Goal: Task Accomplishment & Management: Manage account settings

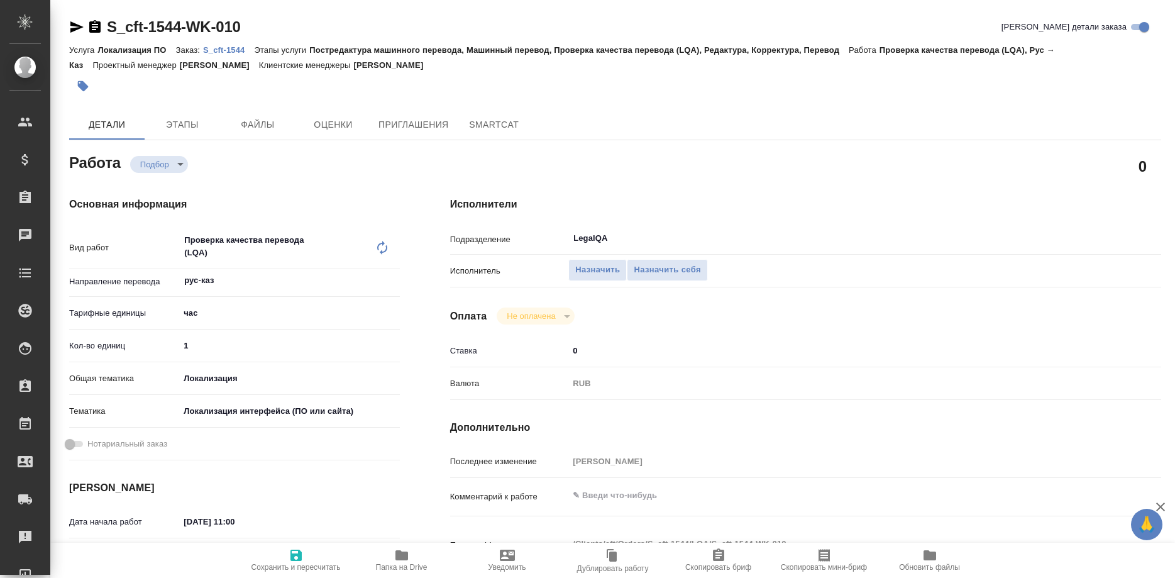
type textarea "x"
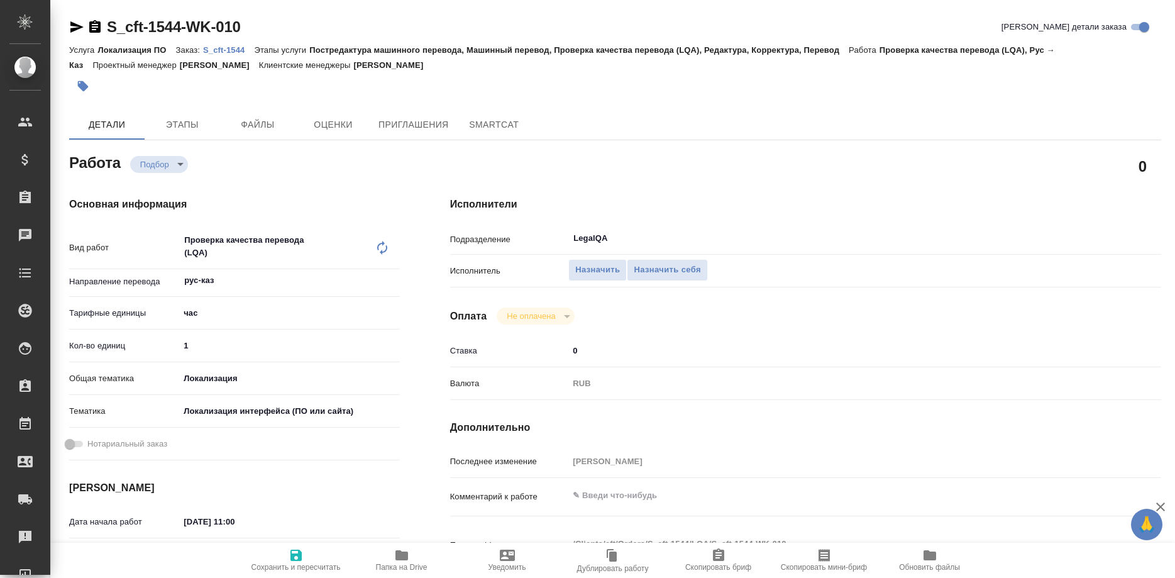
type textarea "x"
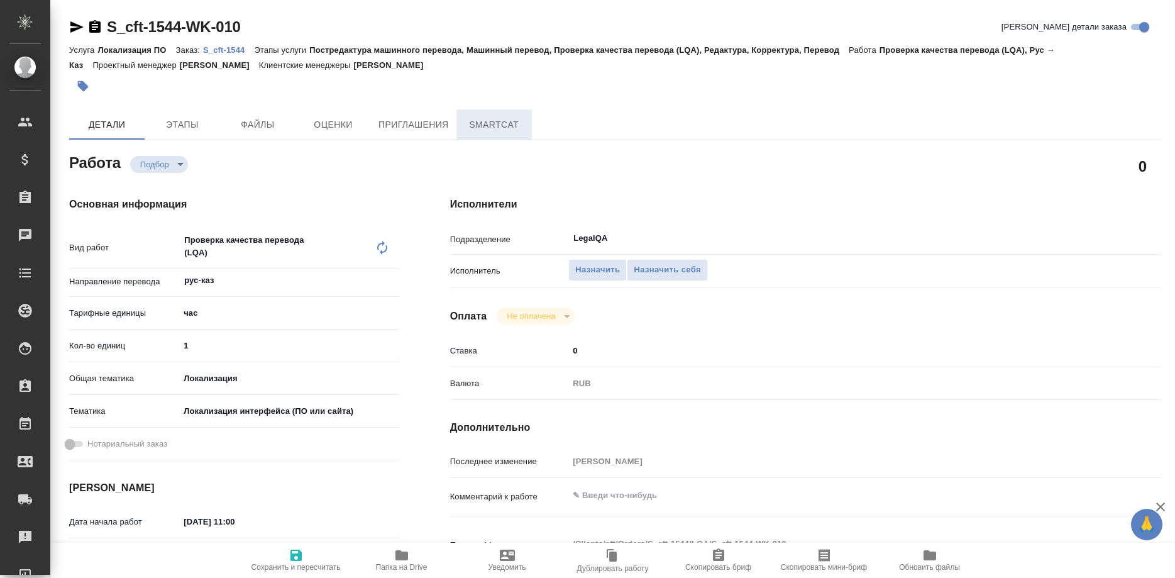
type textarea "x"
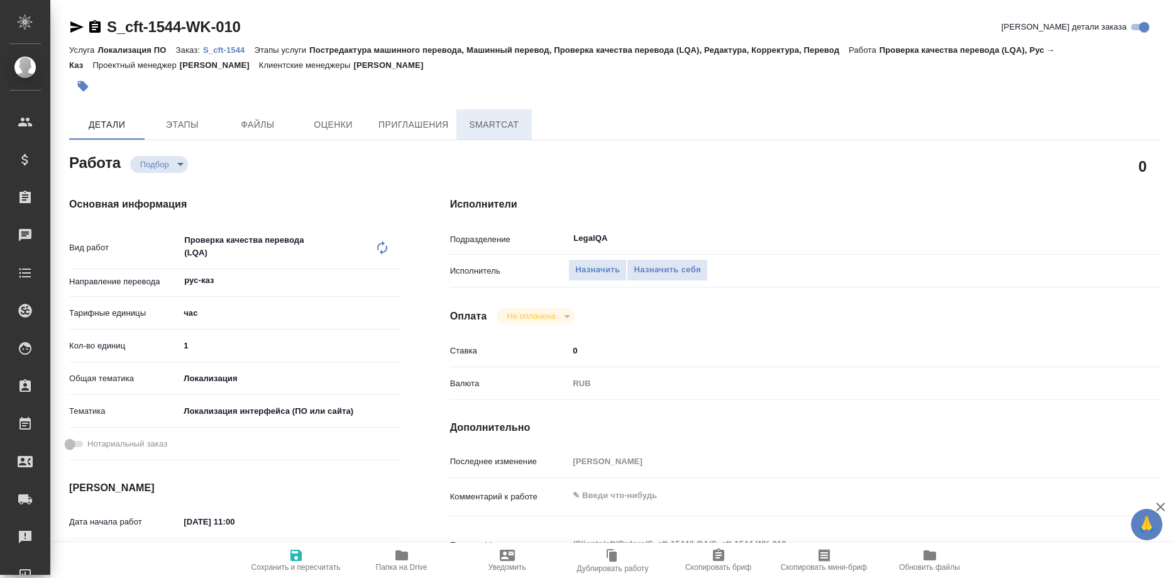
type textarea "x"
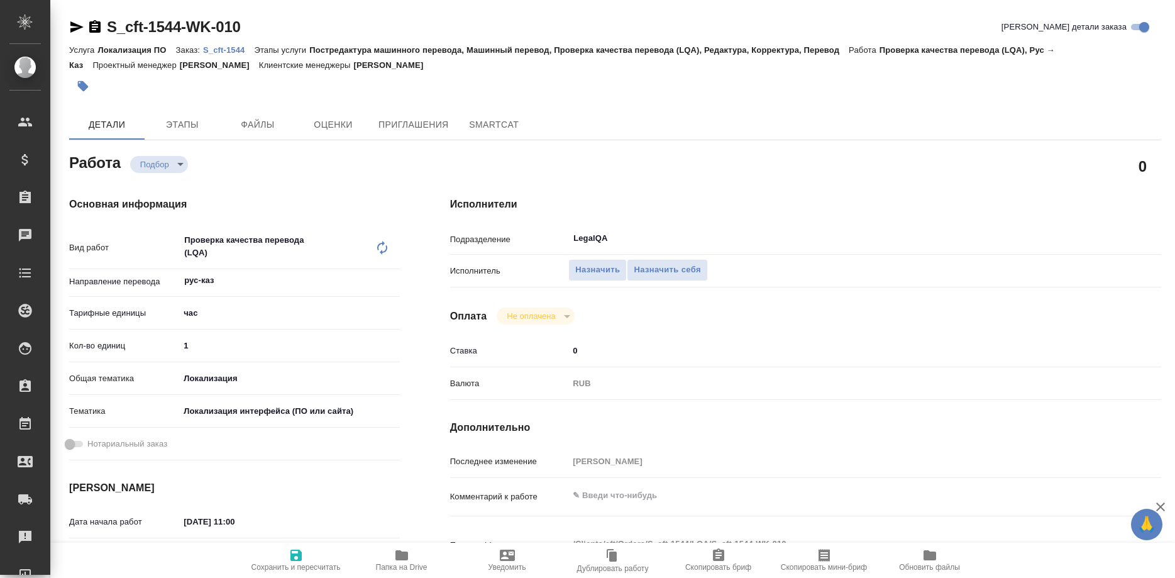
type textarea "x"
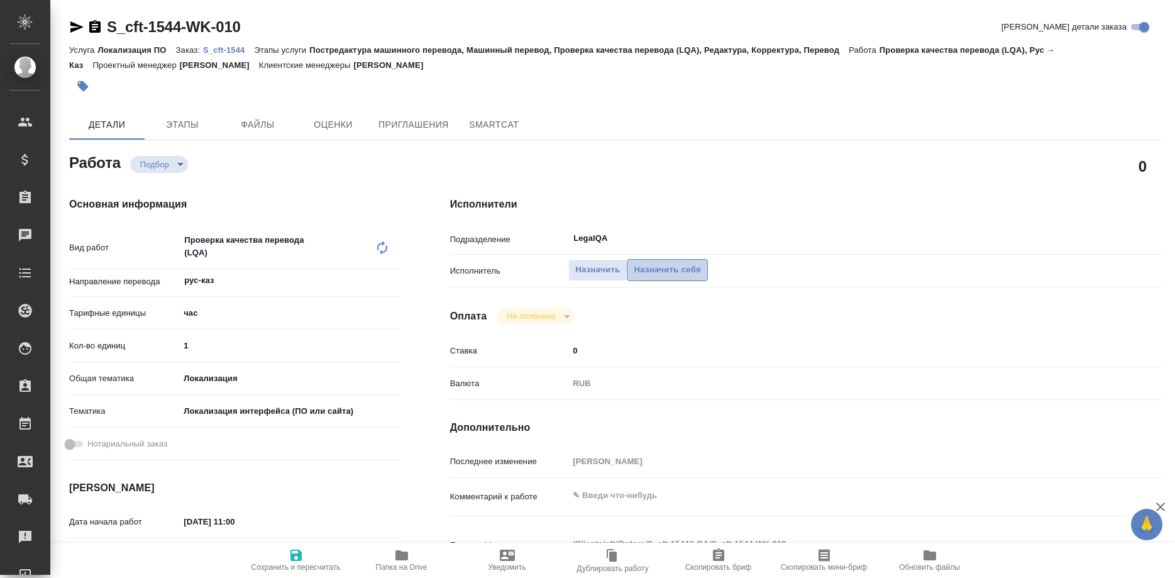
click at [667, 263] on span "Назначить себя" at bounding box center [667, 270] width 67 height 14
type textarea "x"
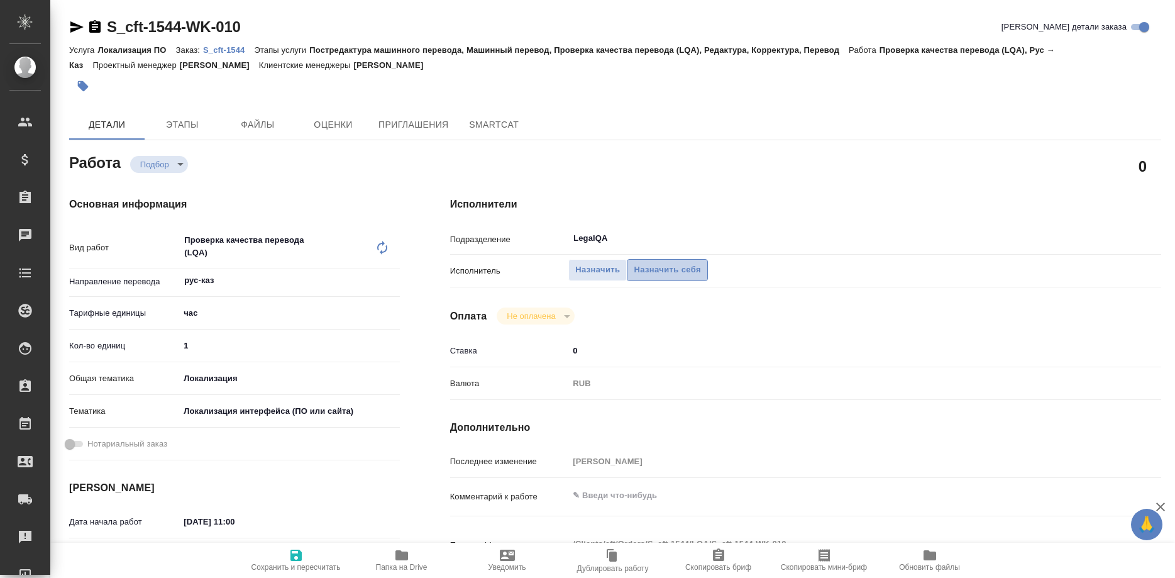
type textarea "x"
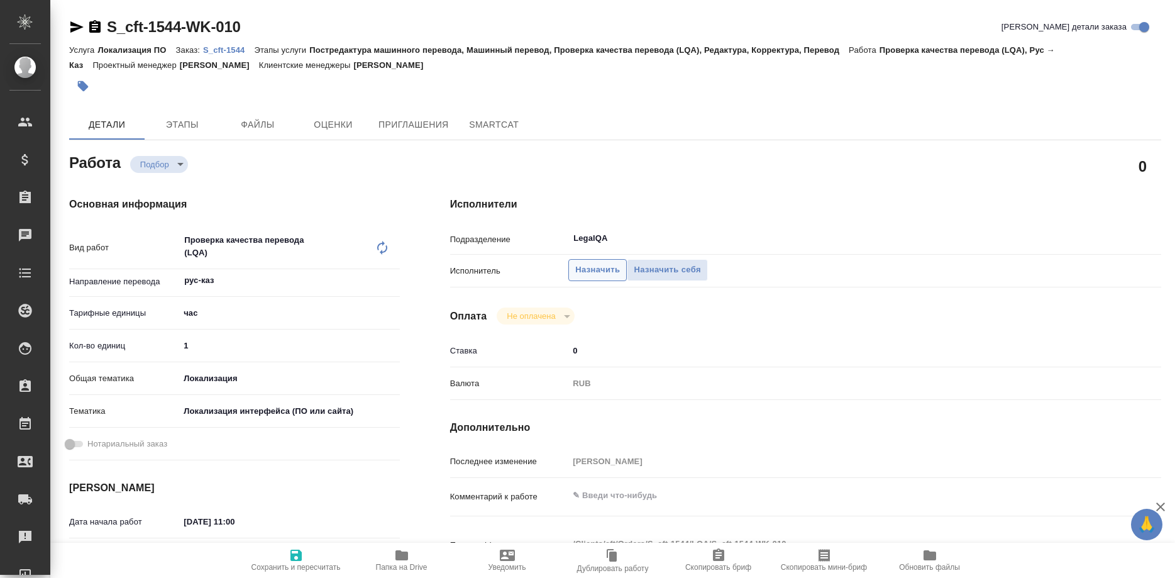
type textarea "x"
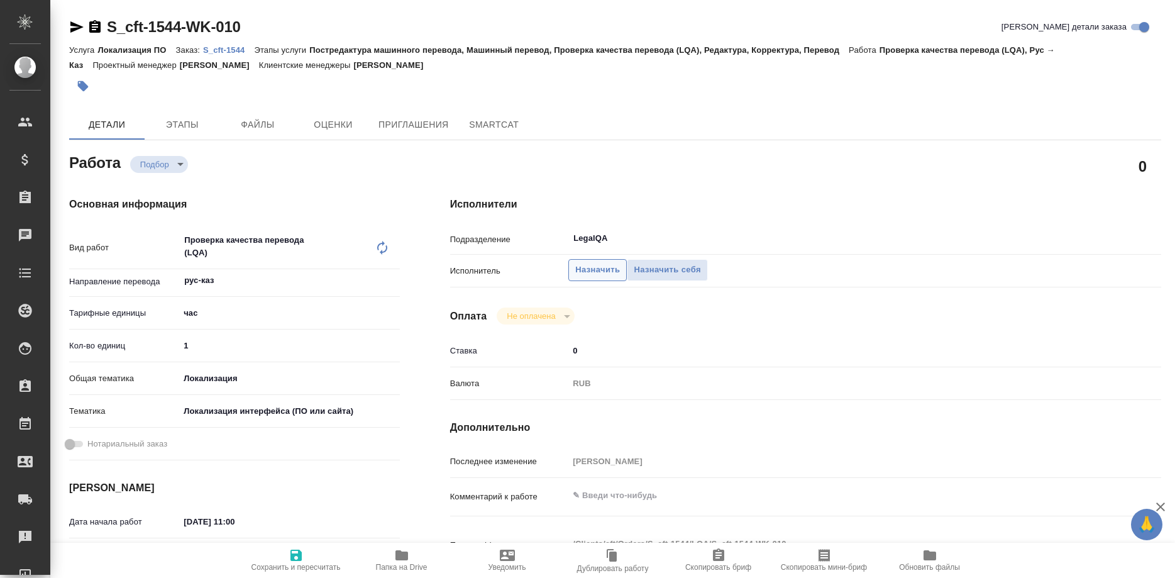
type textarea "x"
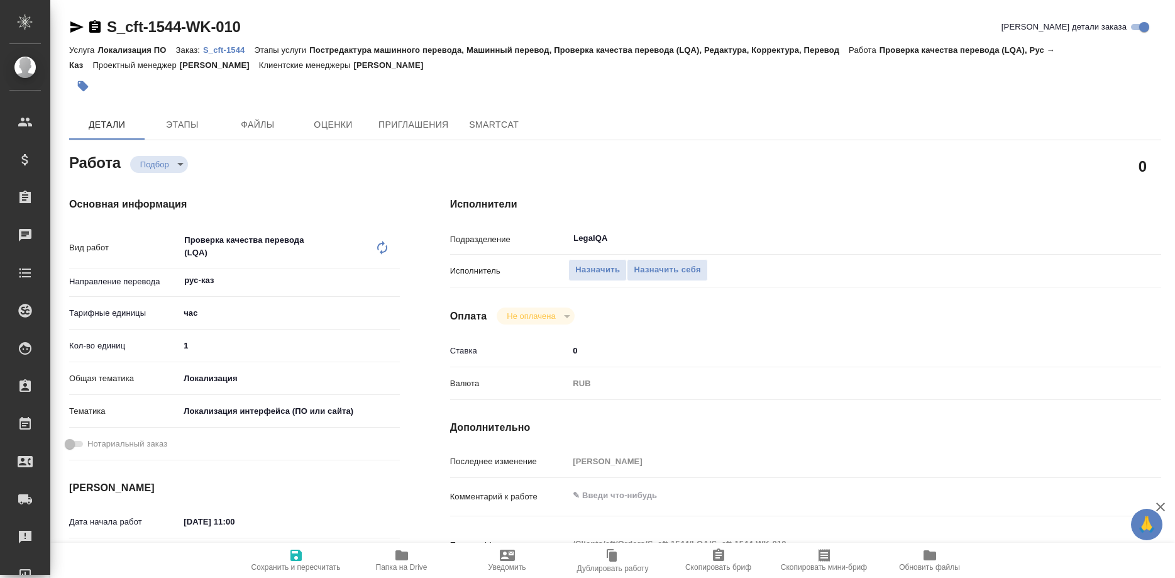
type textarea "x"
click at [228, 50] on body "🙏 .cls-1 fill:#fff; AWATERA Shirina Sabina Клиенты Спецификации Заказы Чаты Tod…" at bounding box center [587, 289] width 1175 height 578
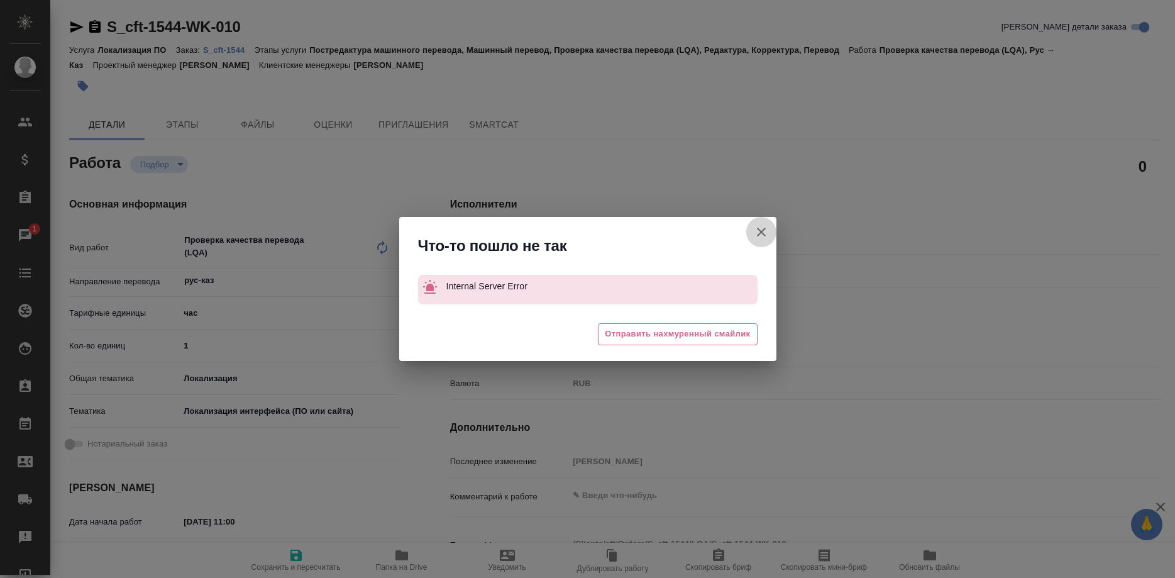
click at [752, 228] on button "[PERSON_NAME] детали заказа" at bounding box center [761, 232] width 30 height 30
type textarea "x"
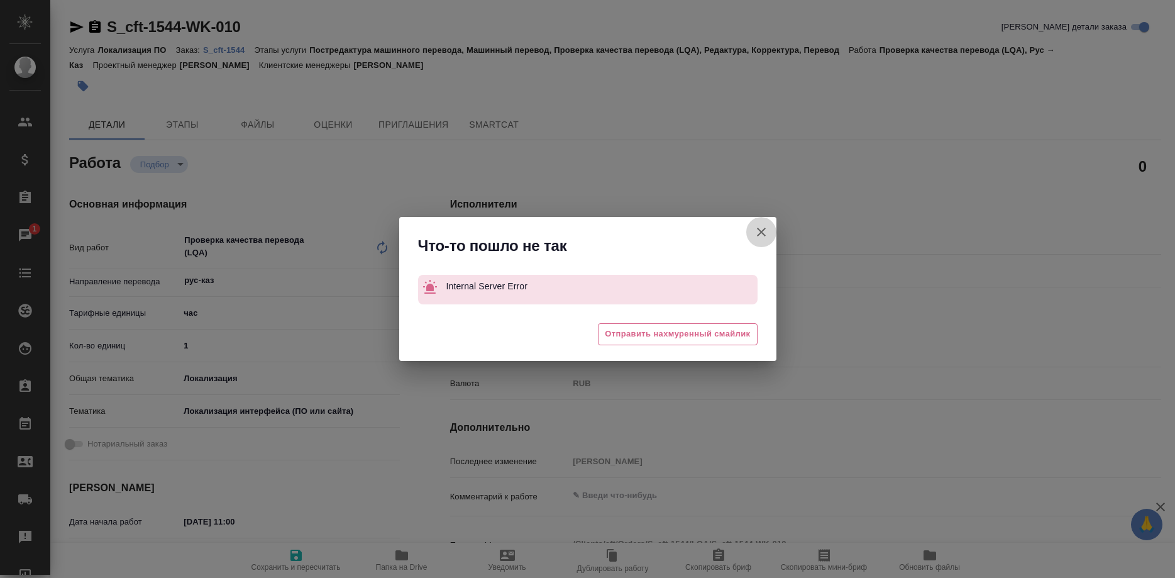
type textarea "x"
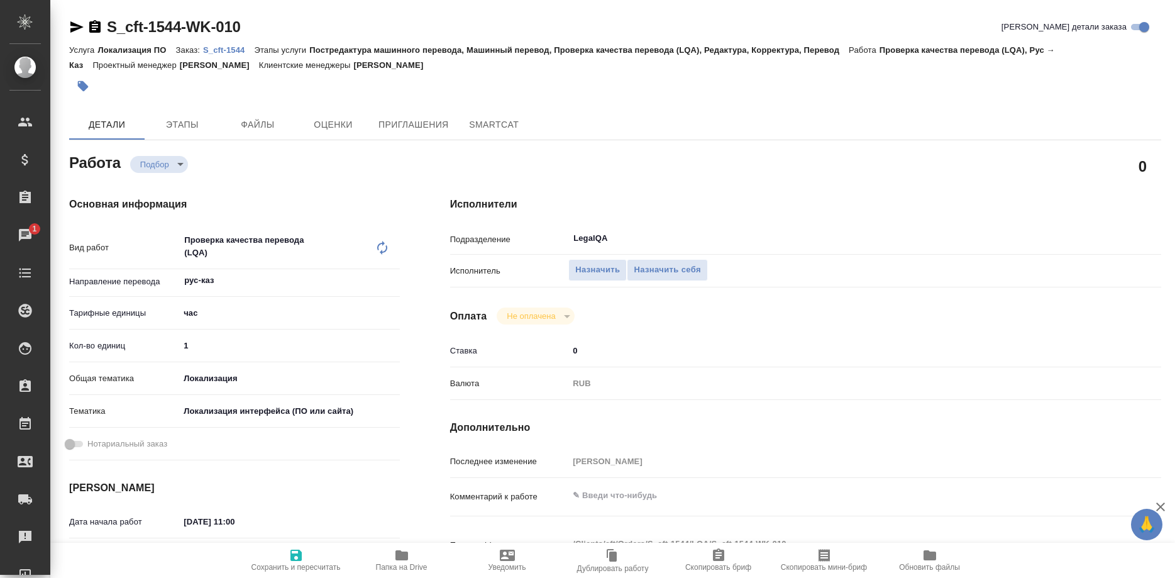
click at [229, 52] on p "S_cft-1544" at bounding box center [228, 49] width 51 height 9
click at [646, 263] on span "Назначить себя" at bounding box center [667, 270] width 67 height 14
type textarea "x"
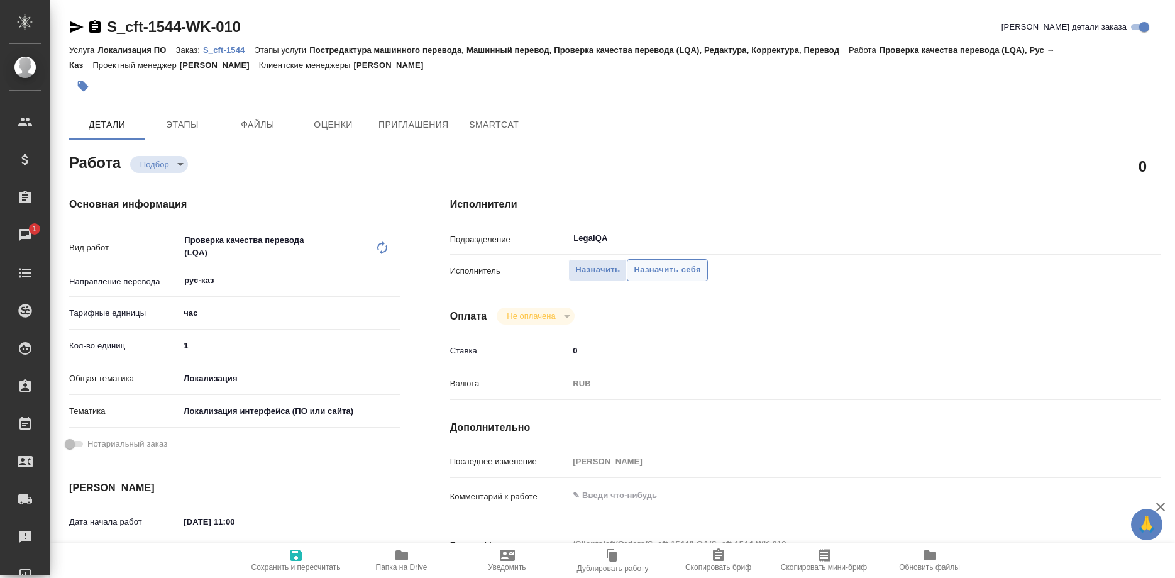
type textarea "x"
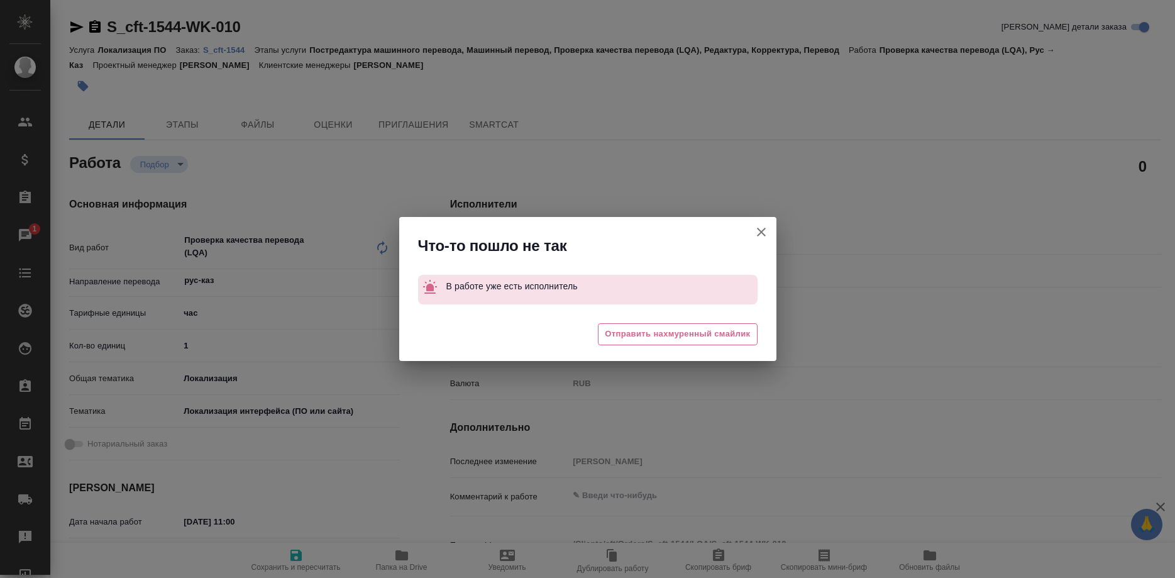
click at [752, 230] on button "[PERSON_NAME] детали заказа" at bounding box center [761, 232] width 30 height 30
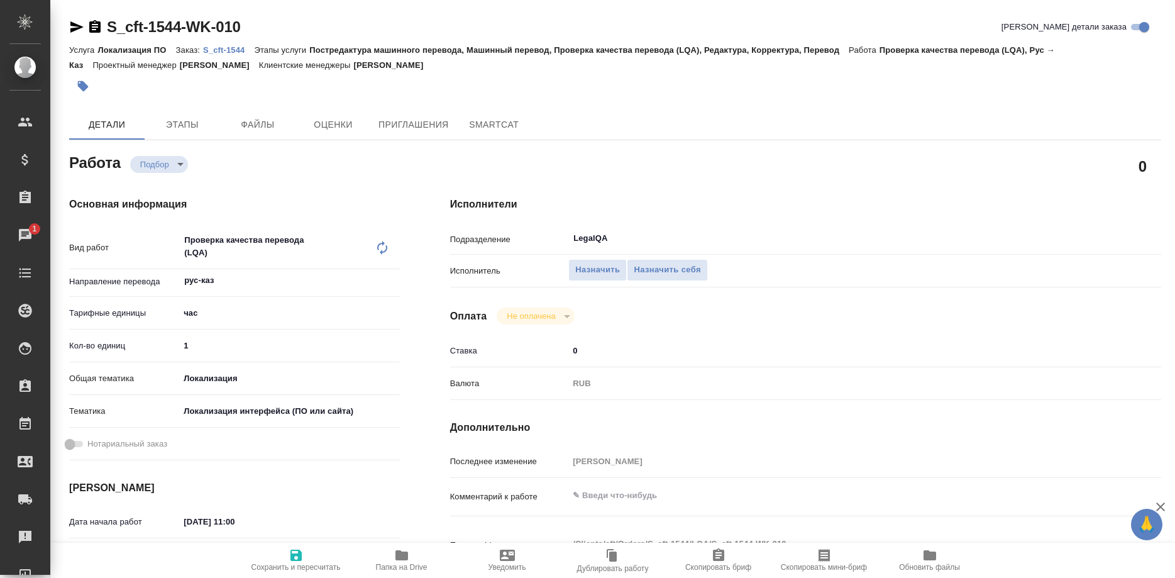
type textarea "x"
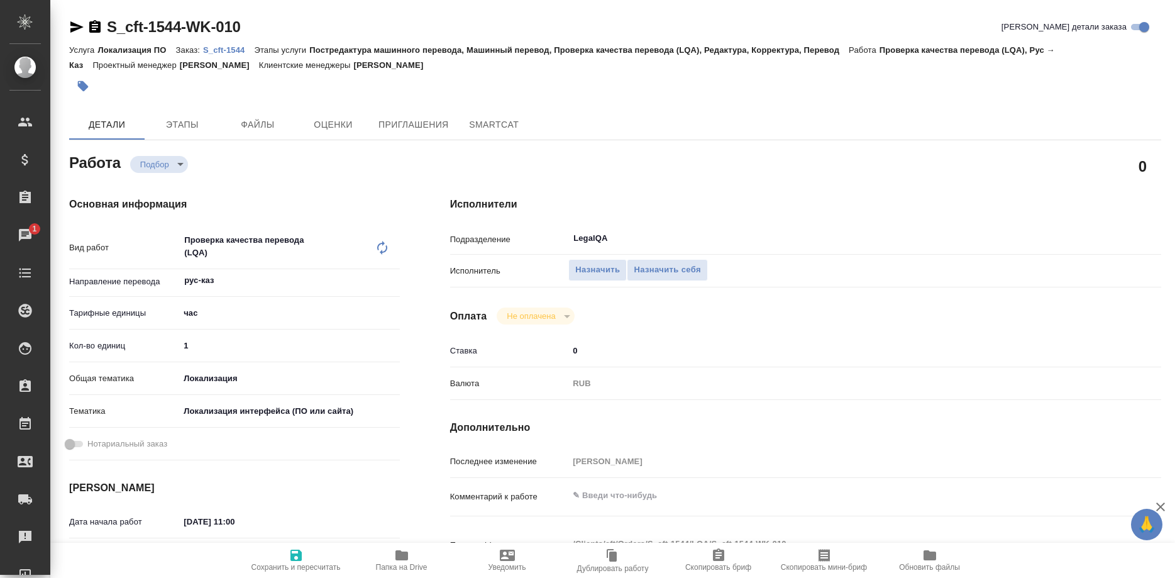
click at [297, 561] on icon "button" at bounding box center [296, 555] width 15 height 15
type textarea "x"
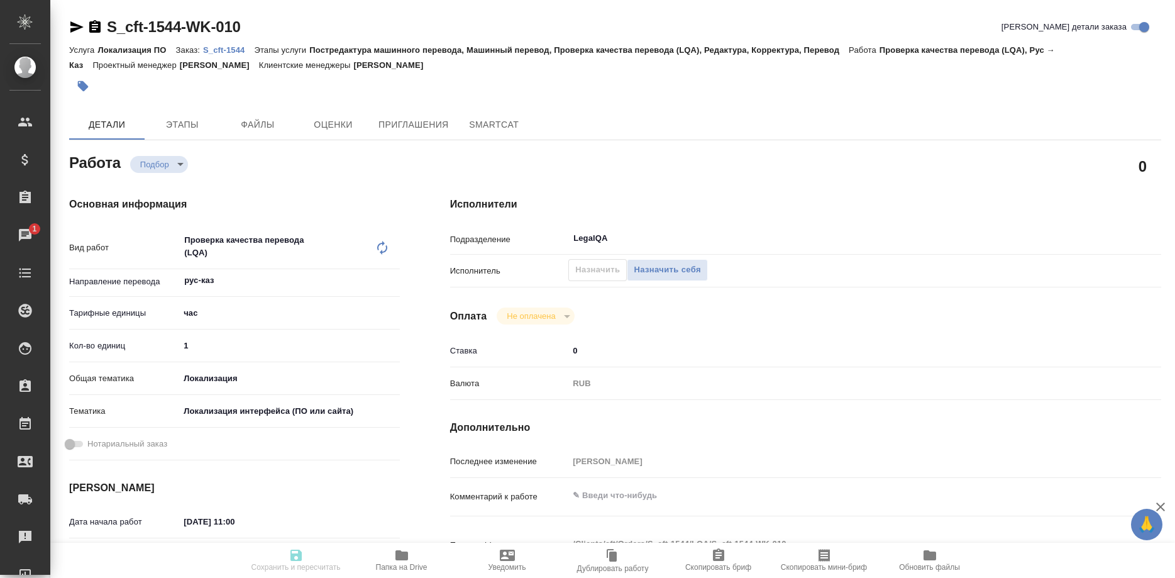
type textarea "x"
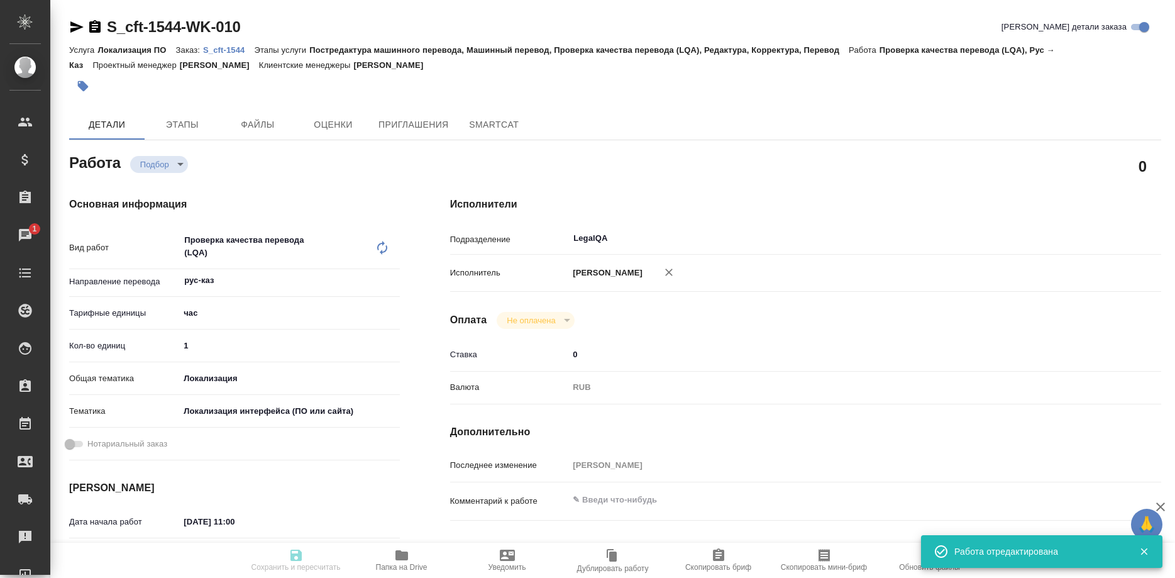
type input "recruiting"
type textarea "Проверка качества перевода (LQA)"
type textarea "x"
type input "рус-каз"
type input "5a8b1489cc6b4906c91bfd93"
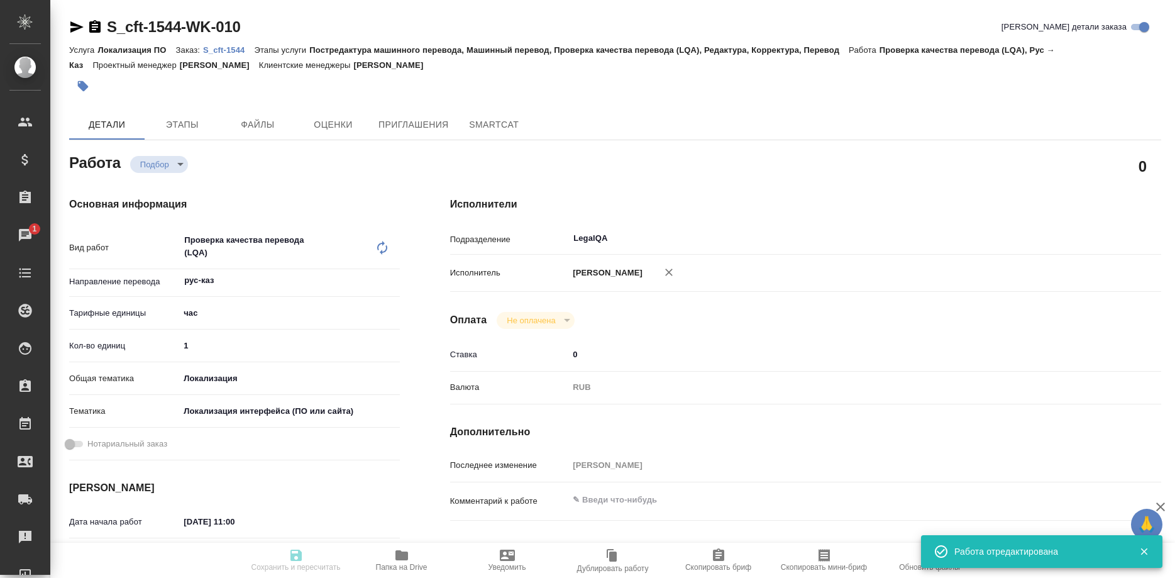
type input "1"
type input "local"
type input "5a8b8b956a9677013d343e0d"
type input "25.08.2025 11:00"
type input "25.08.2025 16:00"
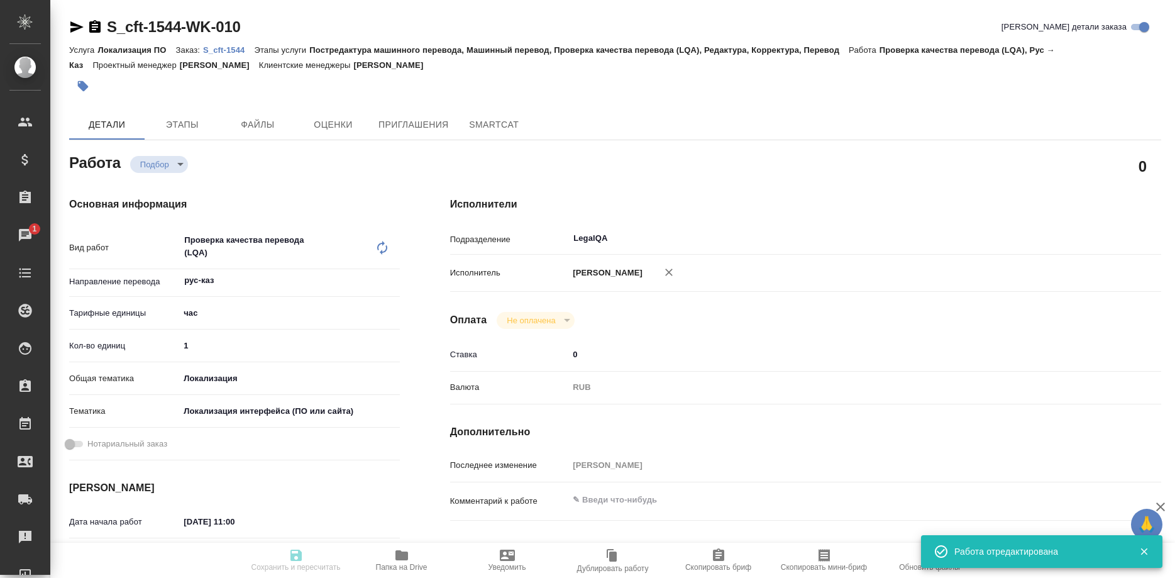
type input "25.08.2025 18:00"
type input "LegalQA"
type input "notPayed"
type input "0"
type input "RUB"
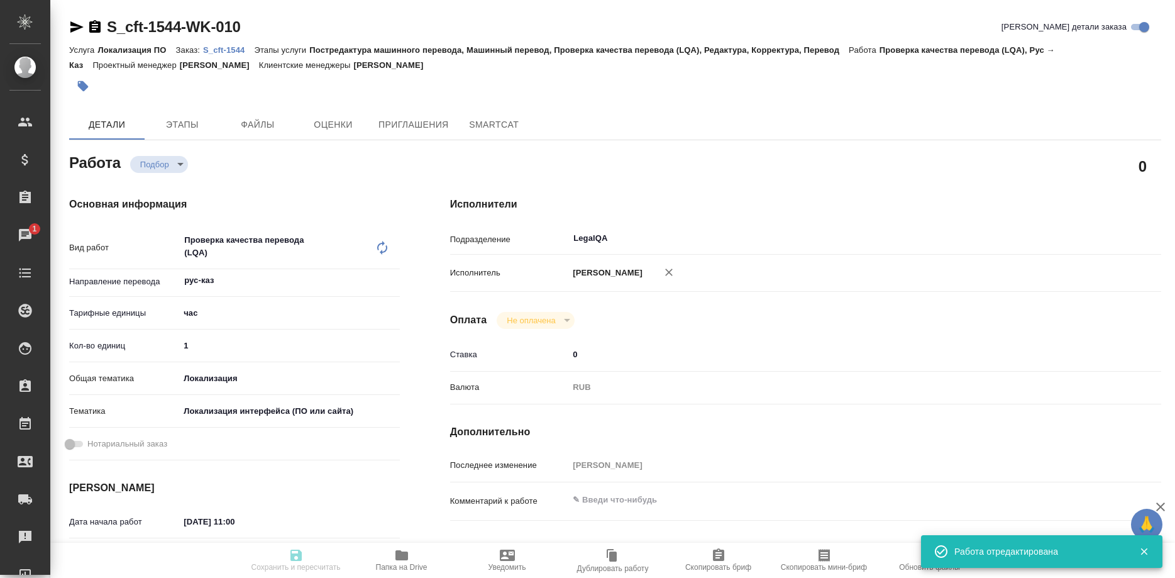
type input "Ширина Сабина"
type textarea "x"
type textarea "/Clients/cft/Orders/S_cft-1544/LQA/S_cft-1544-WK-010"
type textarea "x"
type input "S_cft-1544"
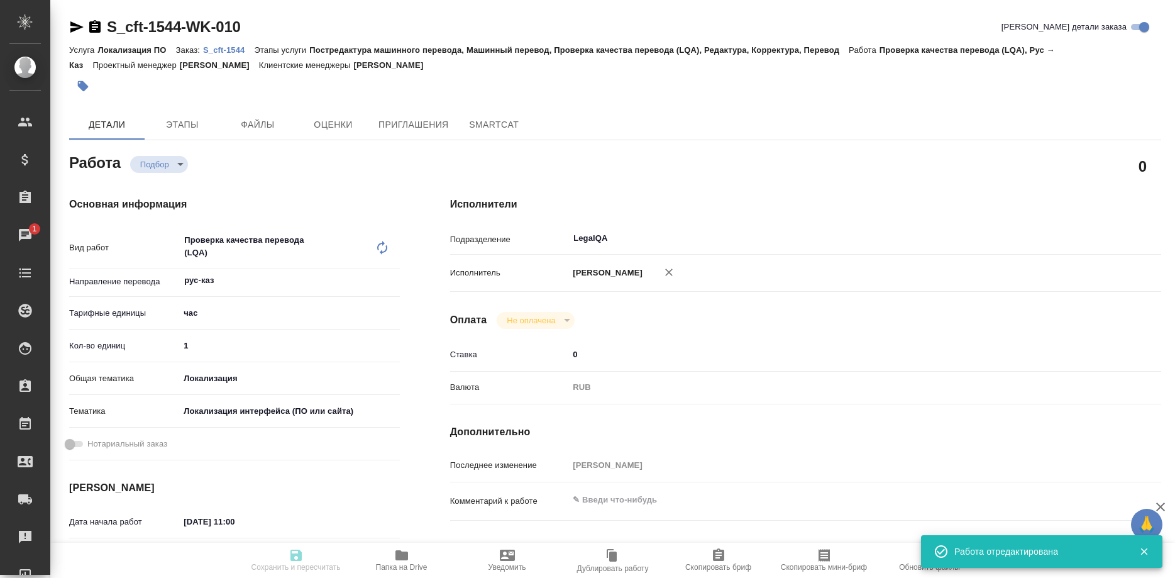
type input "Локализация ПО"
type input "Постредактура машинного перевода, Машинный перевод, Проверка качества перевода …"
type input "Валяева Анна"
type input "/Clients/cft/Orders/S_cft-1544"
type textarea "x"
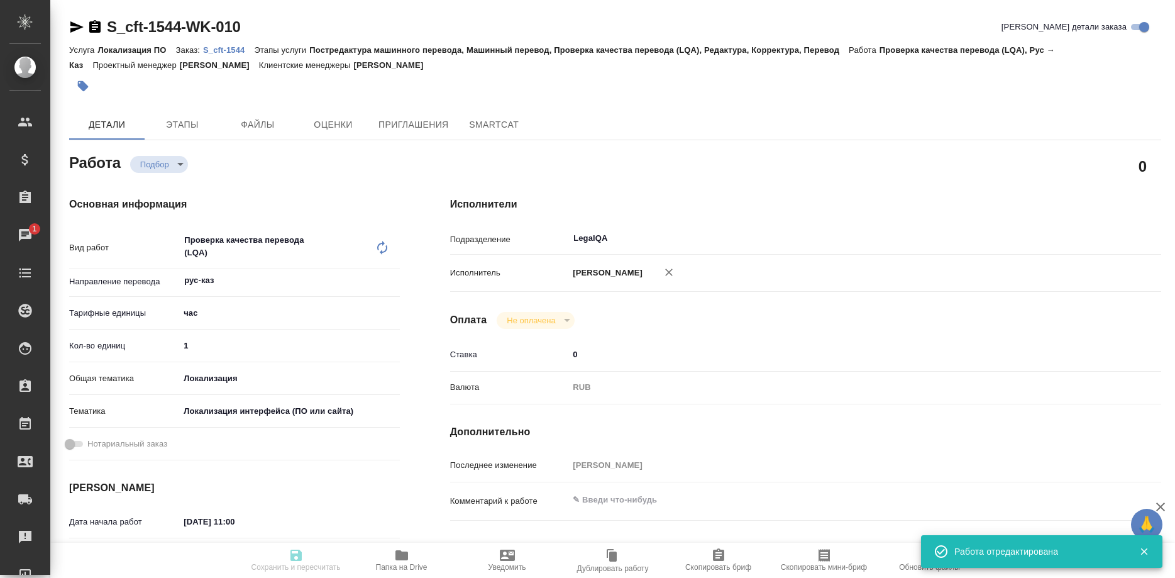
type textarea "https://smartcat.com/projects/228a39d1-9481-4d81-becf-3066afcdb955/files (ЮЛ-ЗК)"
type textarea "x"
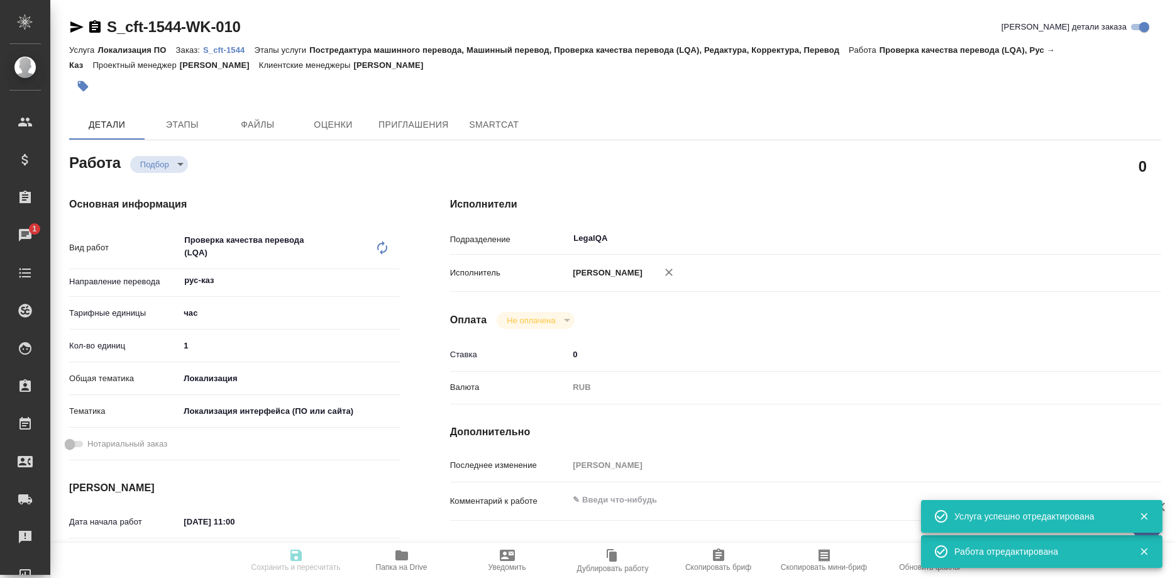
type textarea "x"
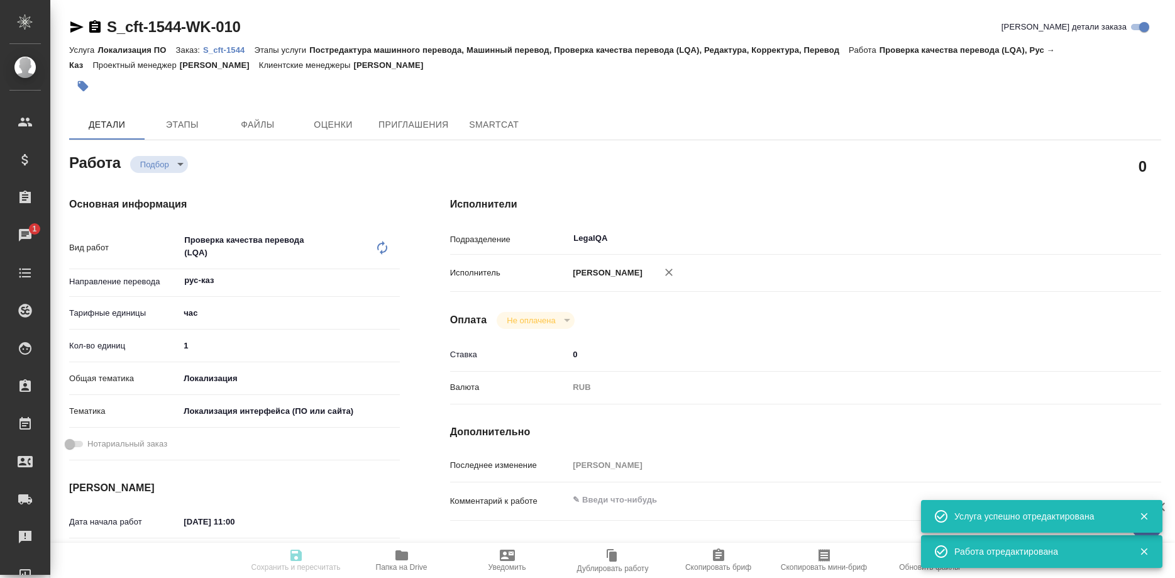
type textarea "x"
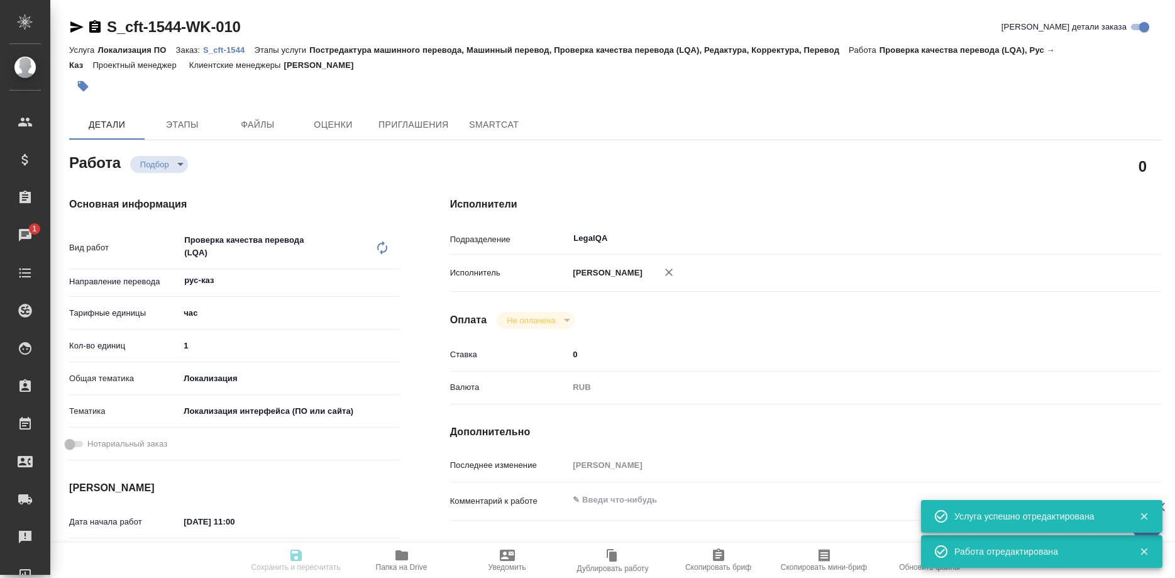
type textarea "x"
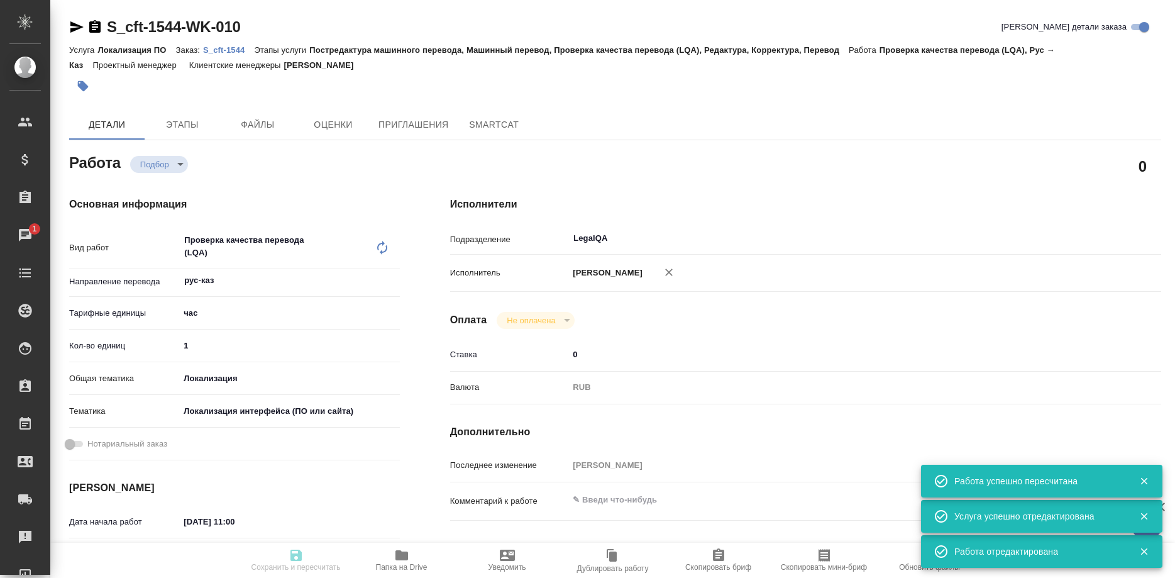
type input "recruiting"
type textarea "Проверка качества перевода (LQA)"
type textarea "x"
type input "рус-каз"
type input "5a8b1489cc6b4906c91bfd93"
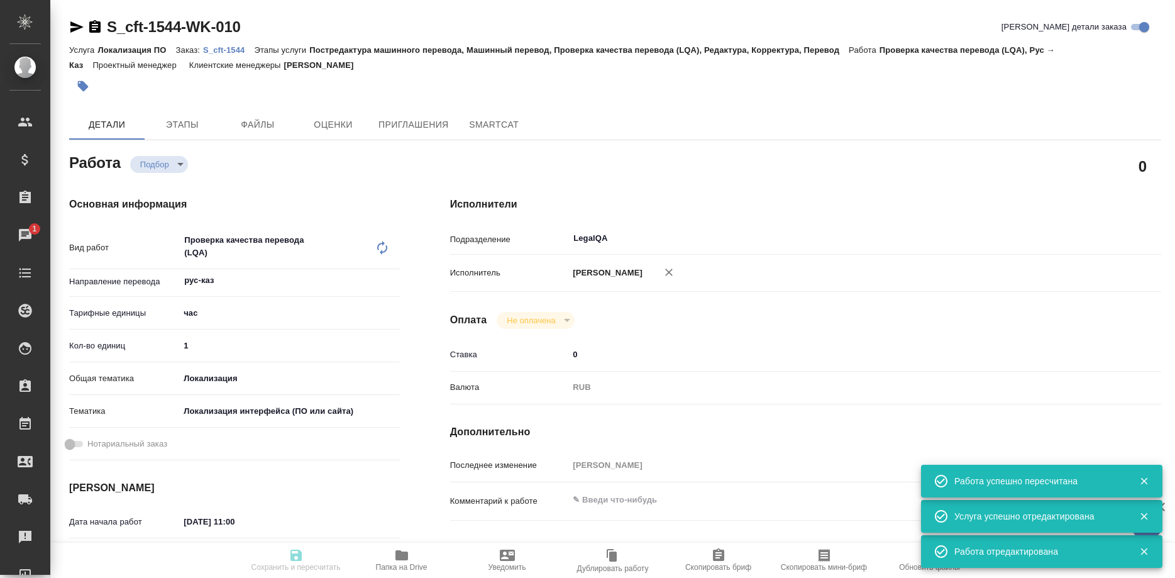
type input "1"
type input "local"
type input "5a8b8b956a9677013d343e0d"
type input "25.08.2025 11:00"
type input "25.08.2025 16:00"
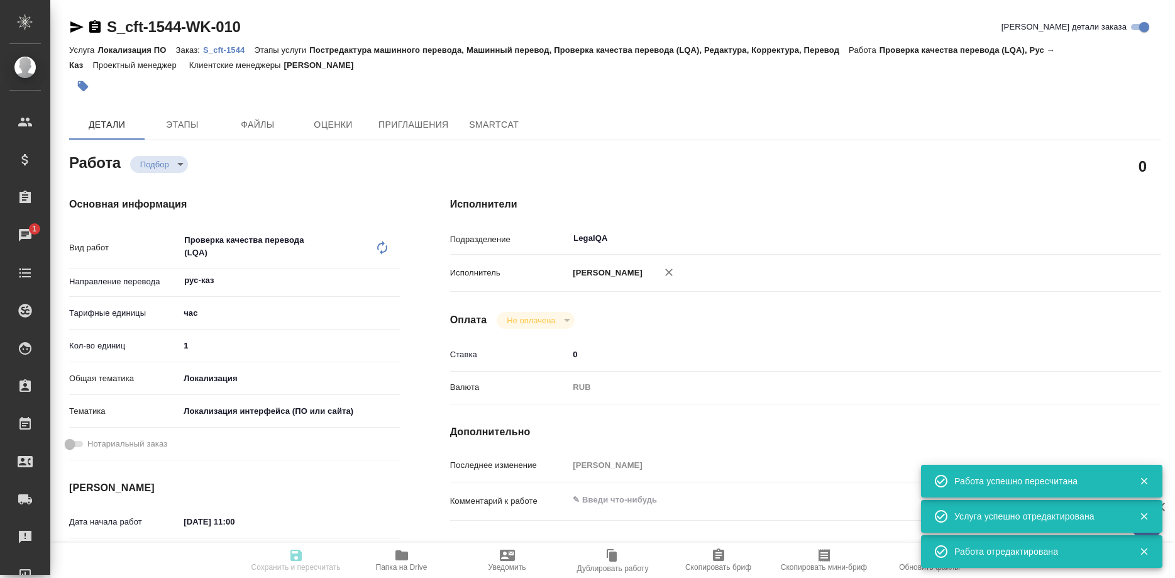
type input "25.08.2025 18:00"
type input "LegalQA"
type input "notPayed"
type input "0"
type input "RUB"
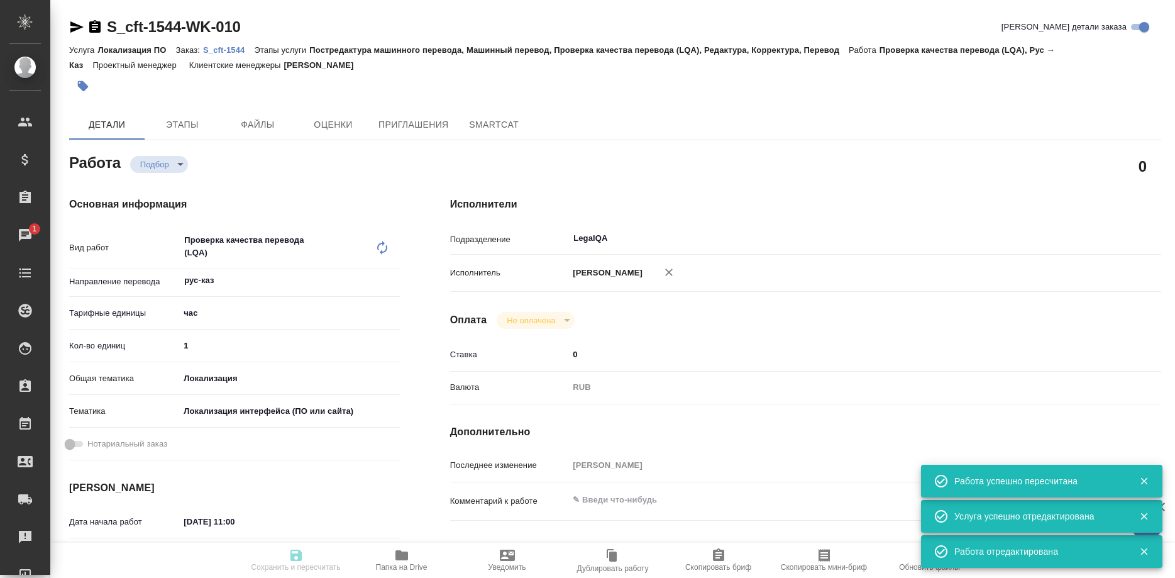
type input "Ширина Сабина"
type textarea "x"
type textarea "/Clients/cft/Orders/S_cft-1544/LQA/S_cft-1544-WK-010"
type textarea "x"
type input "S_cft-1544"
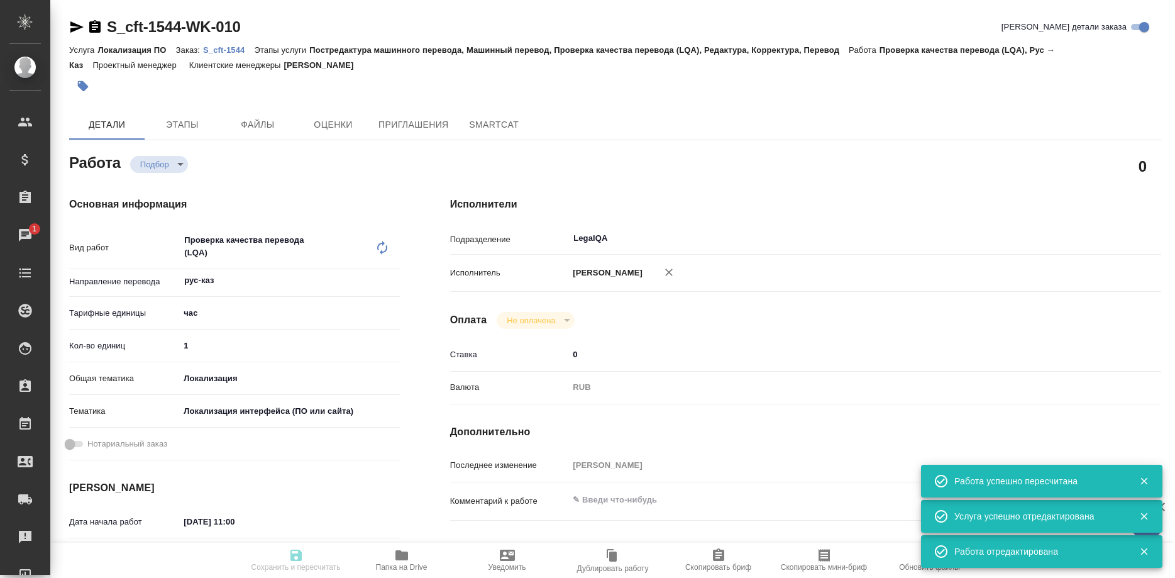
type input "Локализация ПО"
type input "Постредактура машинного перевода, Машинный перевод, Проверка качества перевода …"
type input "Валяева Анна"
type input "/Clients/cft/Orders/S_cft-1544"
type textarea "x"
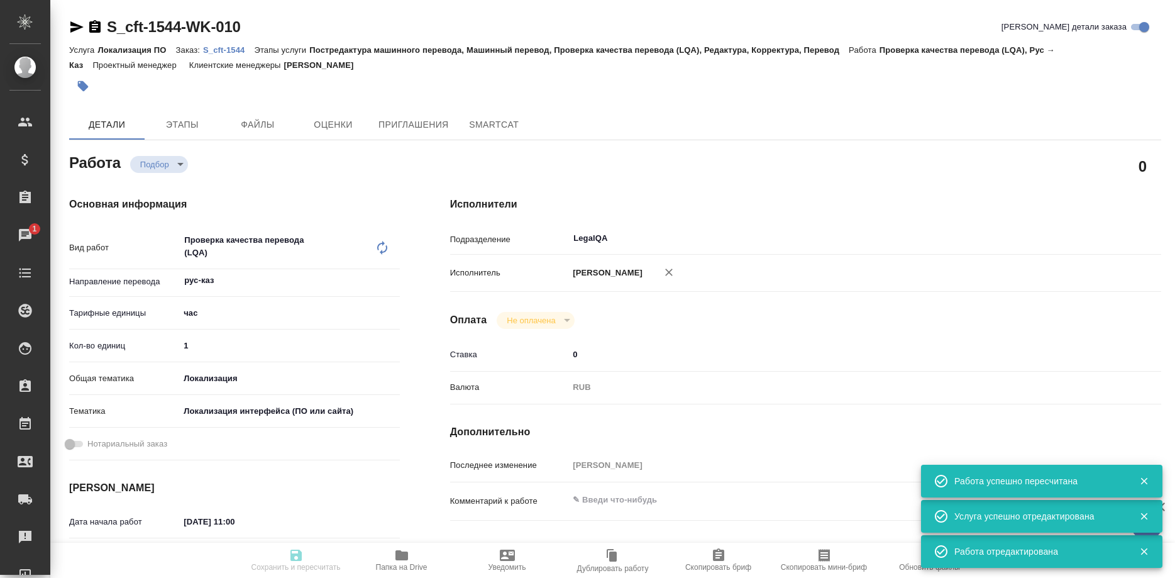
type textarea "https://smartcat.com/projects/228a39d1-9481-4d81-becf-3066afcdb955/files (ЮЛ-ЗК)"
type textarea "x"
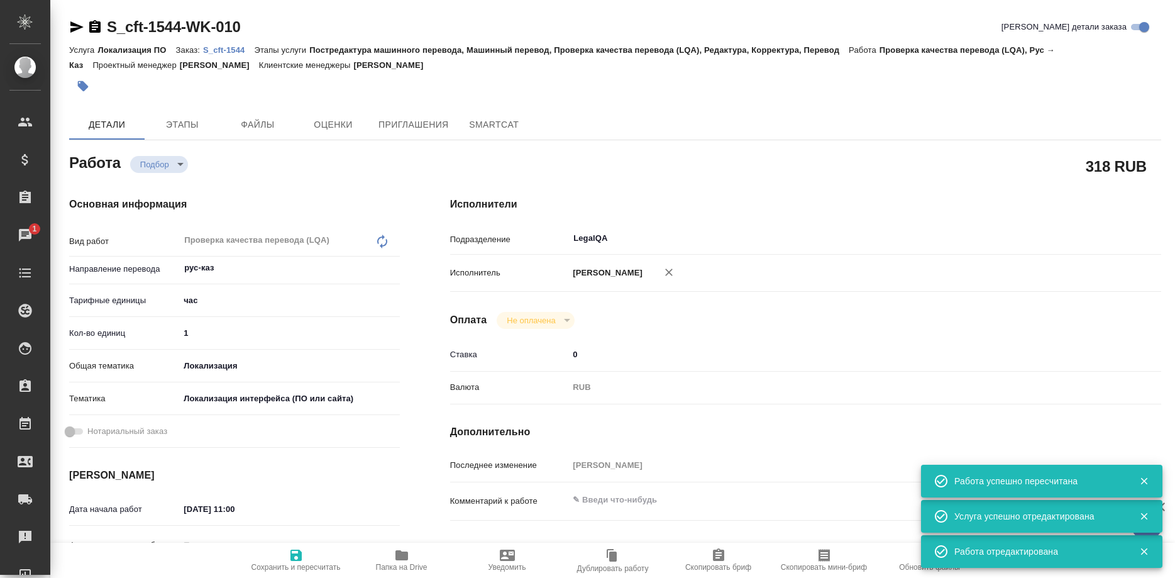
type textarea "x"
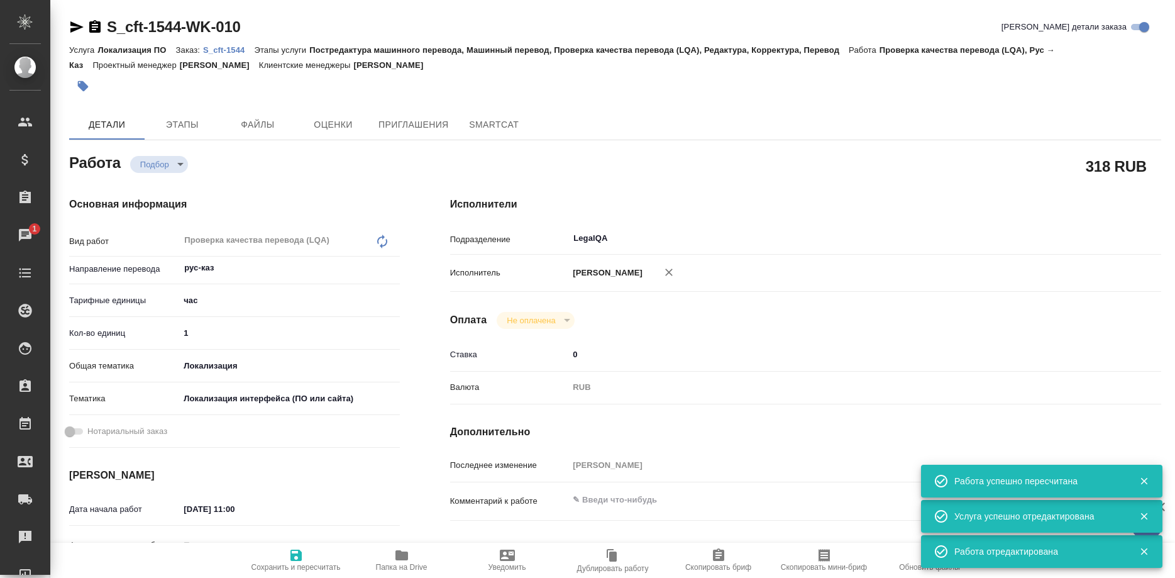
type textarea "x"
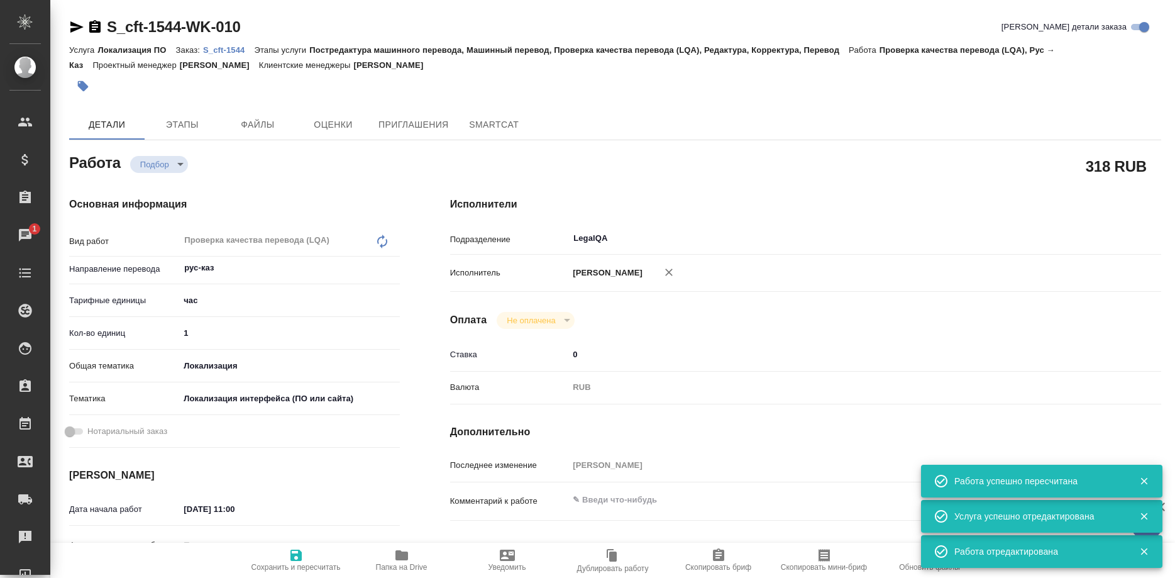
type textarea "x"
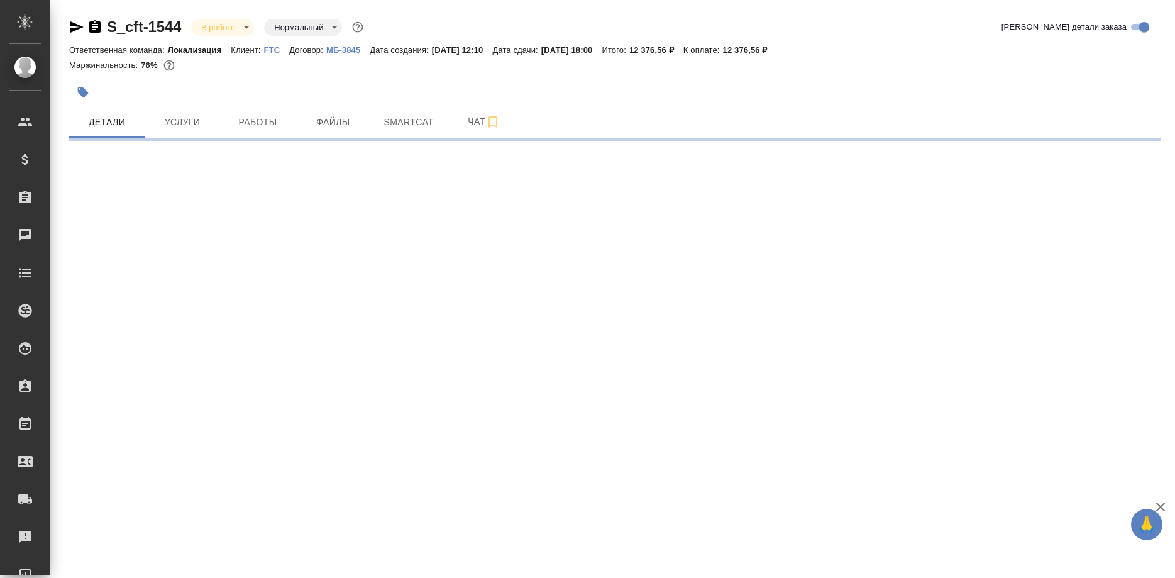
select select "RU"
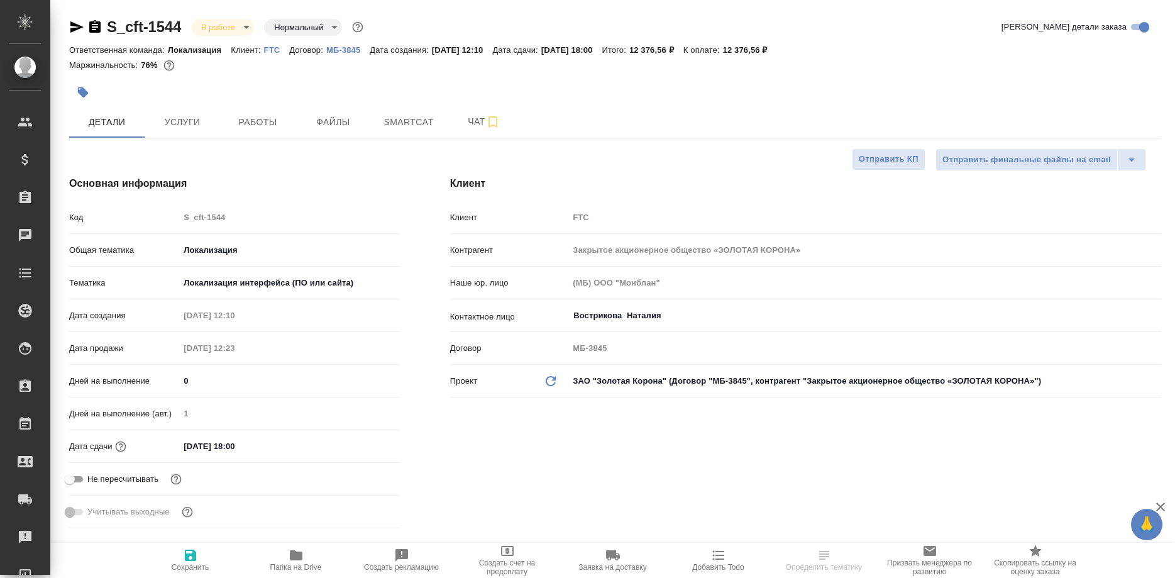
type textarea "x"
type input "Третьякова Ольга"
type input "Сеитов Павел"
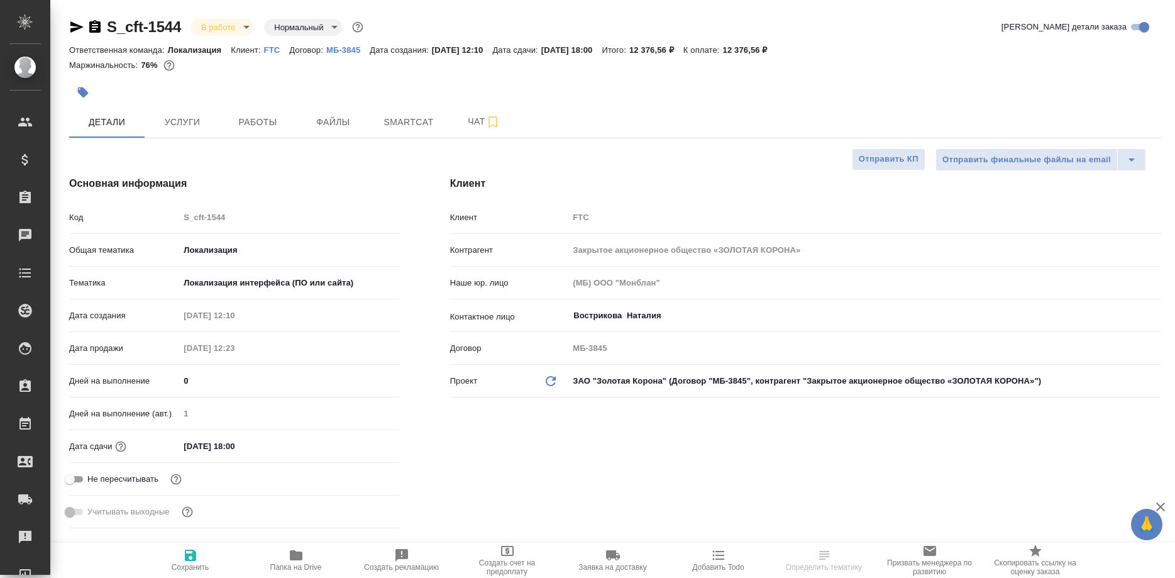
type textarea "x"
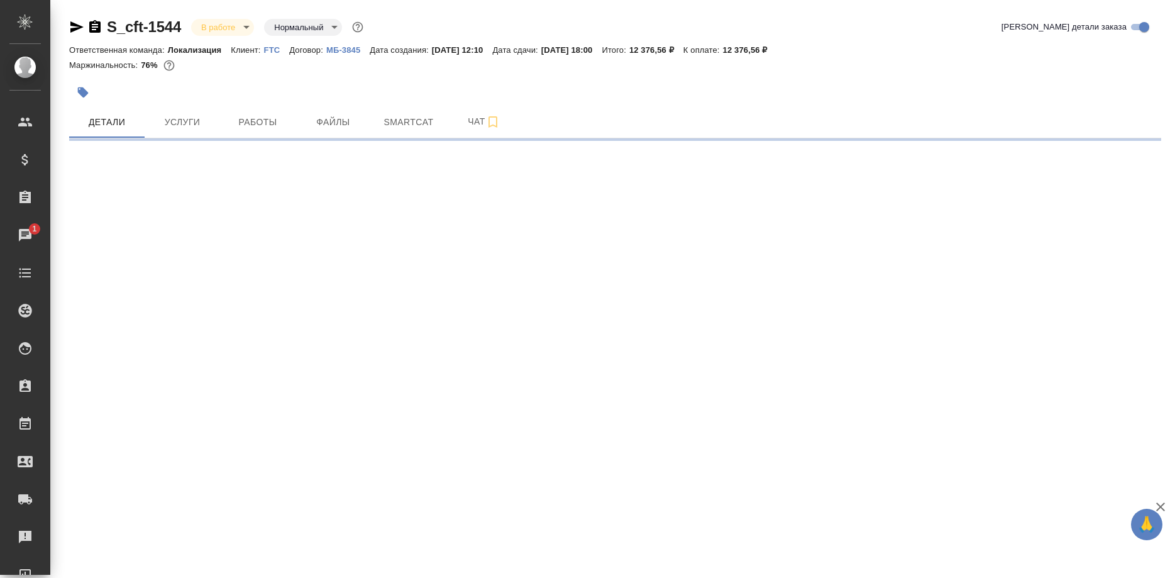
select select "RU"
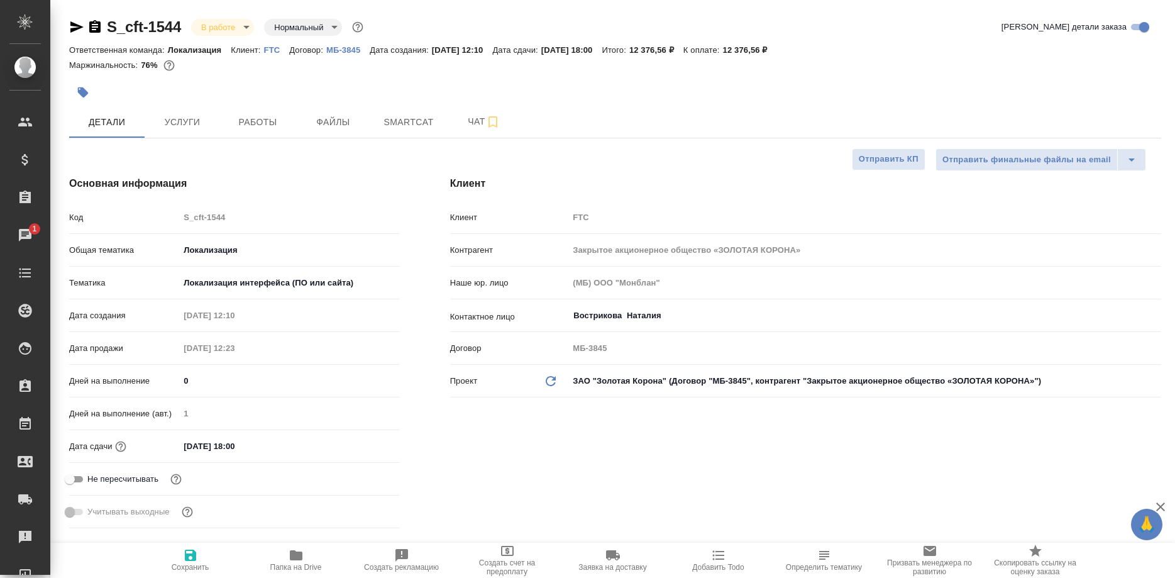
type textarea "x"
click at [387, 120] on span "Smartcat" at bounding box center [408, 122] width 60 height 16
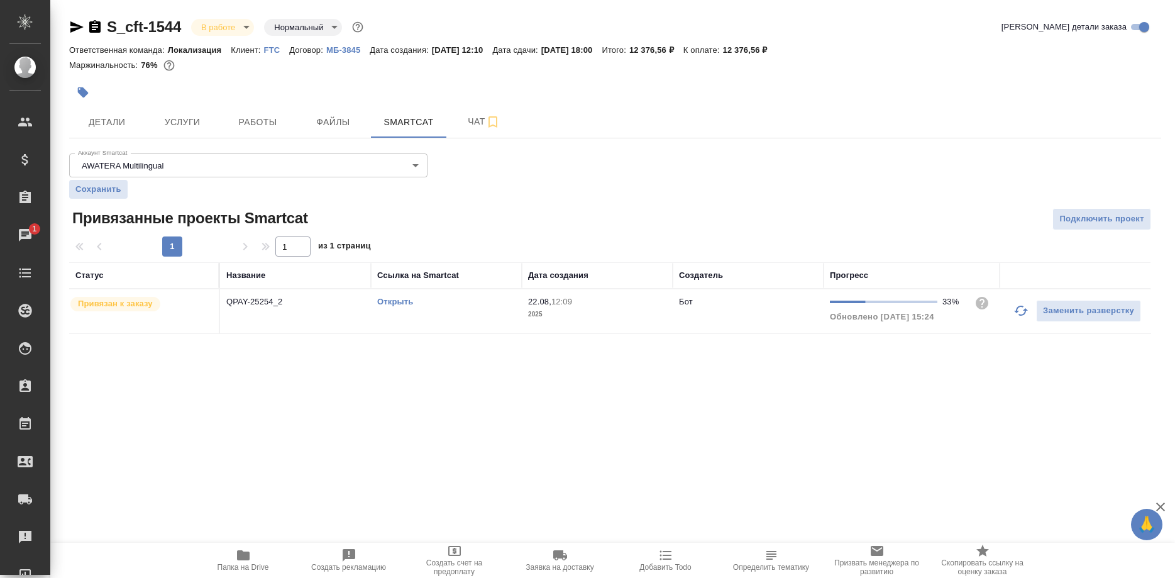
click at [382, 302] on link "Открыть" at bounding box center [395, 301] width 36 height 9
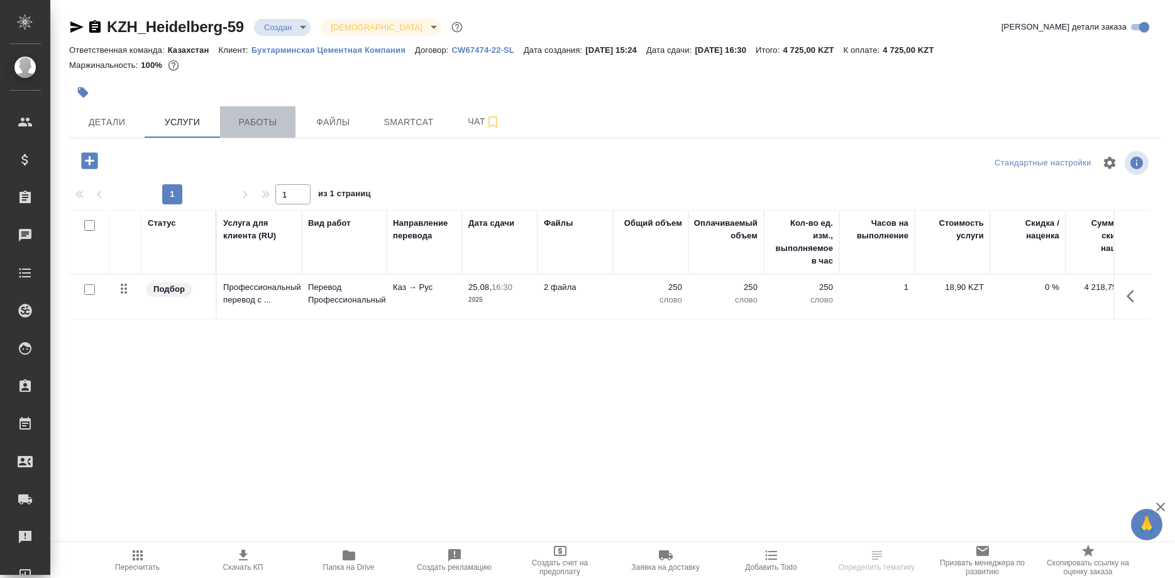
click at [256, 121] on span "Работы" at bounding box center [258, 122] width 60 height 16
click at [419, 124] on span "Smartcat" at bounding box center [408, 122] width 60 height 16
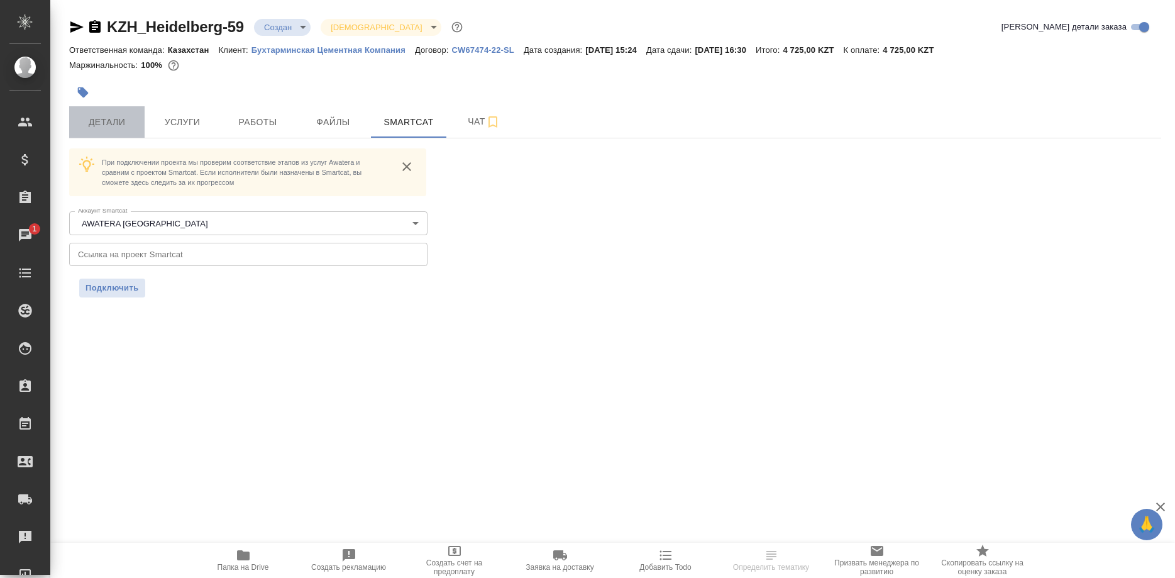
click at [102, 118] on span "Детали" at bounding box center [107, 122] width 60 height 16
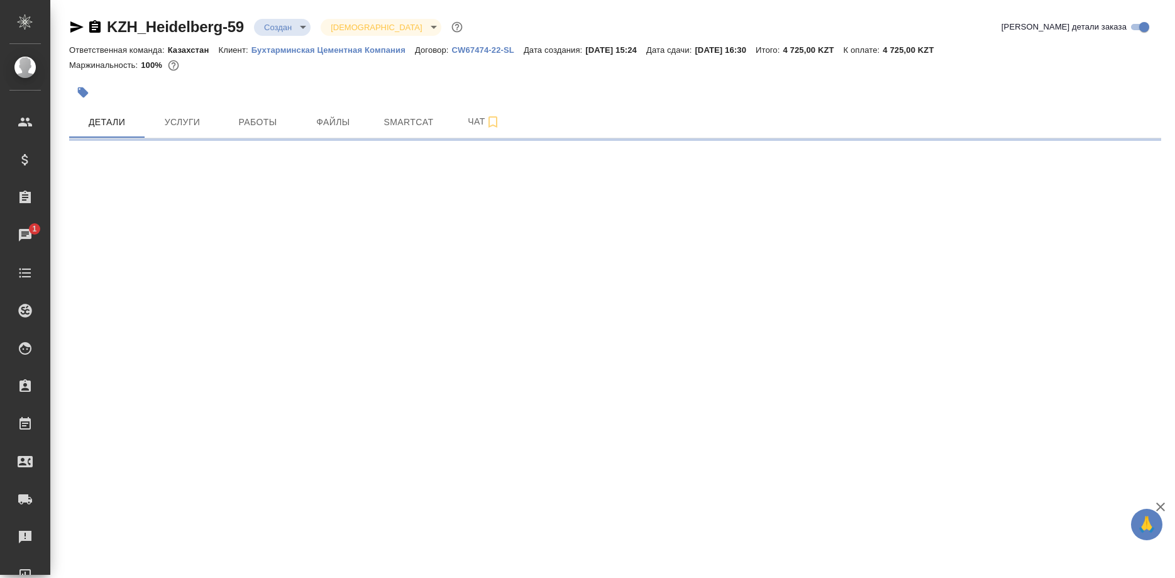
select select "RU"
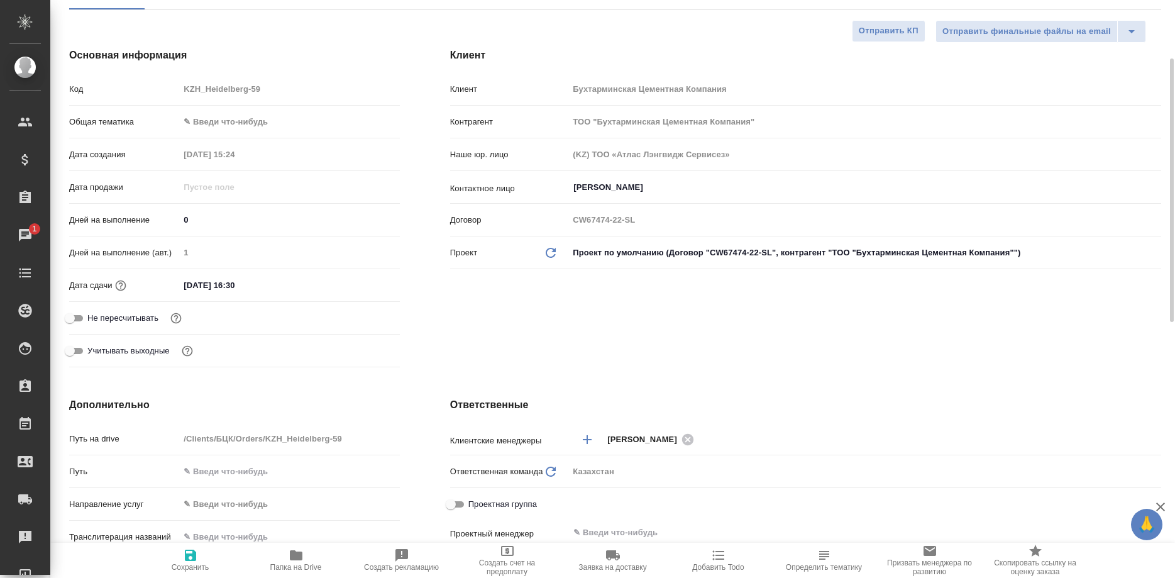
type textarea "x"
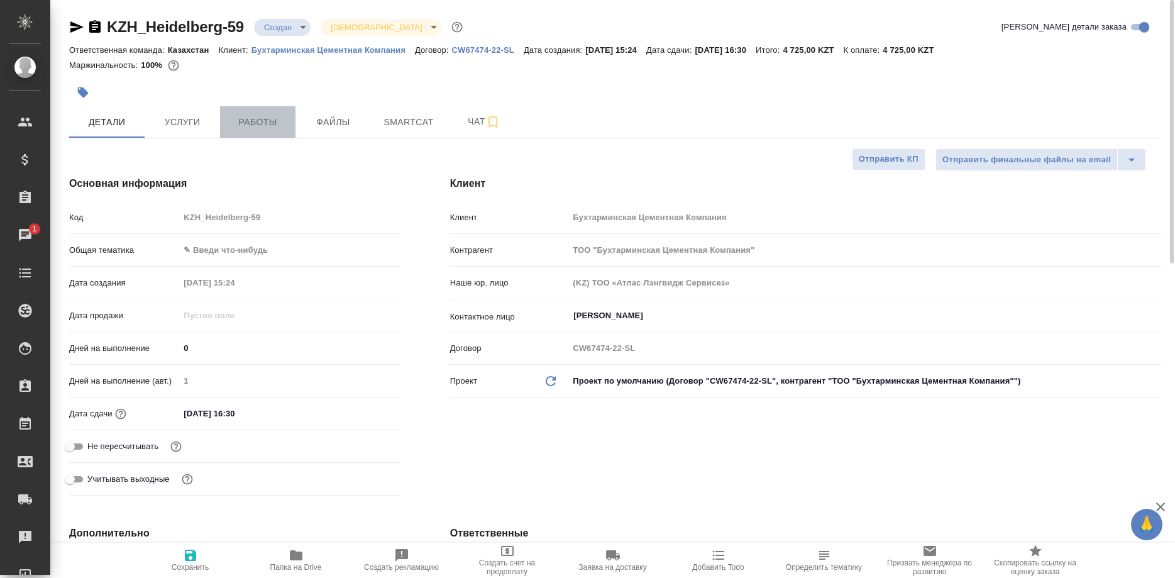
click at [249, 122] on span "Работы" at bounding box center [258, 122] width 60 height 16
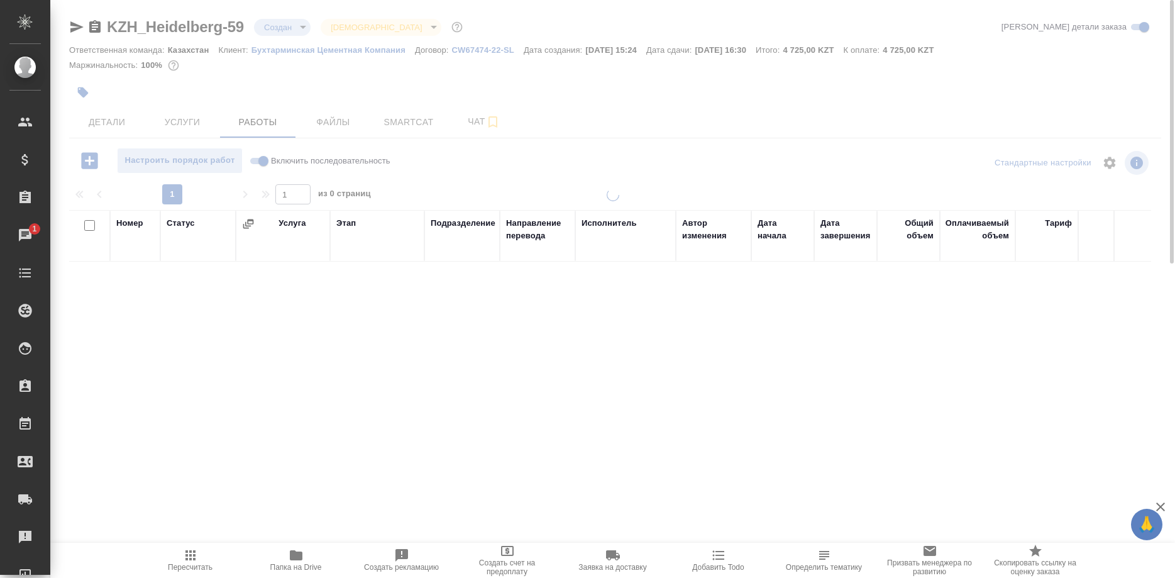
click at [303, 552] on icon "button" at bounding box center [296, 555] width 15 height 15
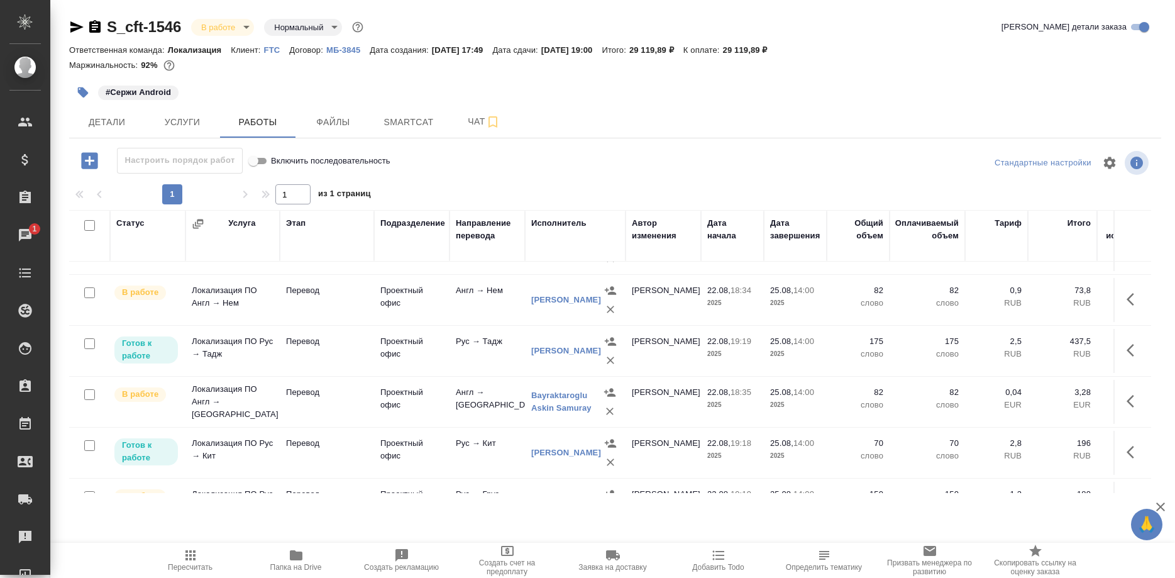
scroll to position [192, 0]
click at [101, 131] on button "Детали" at bounding box center [106, 121] width 75 height 31
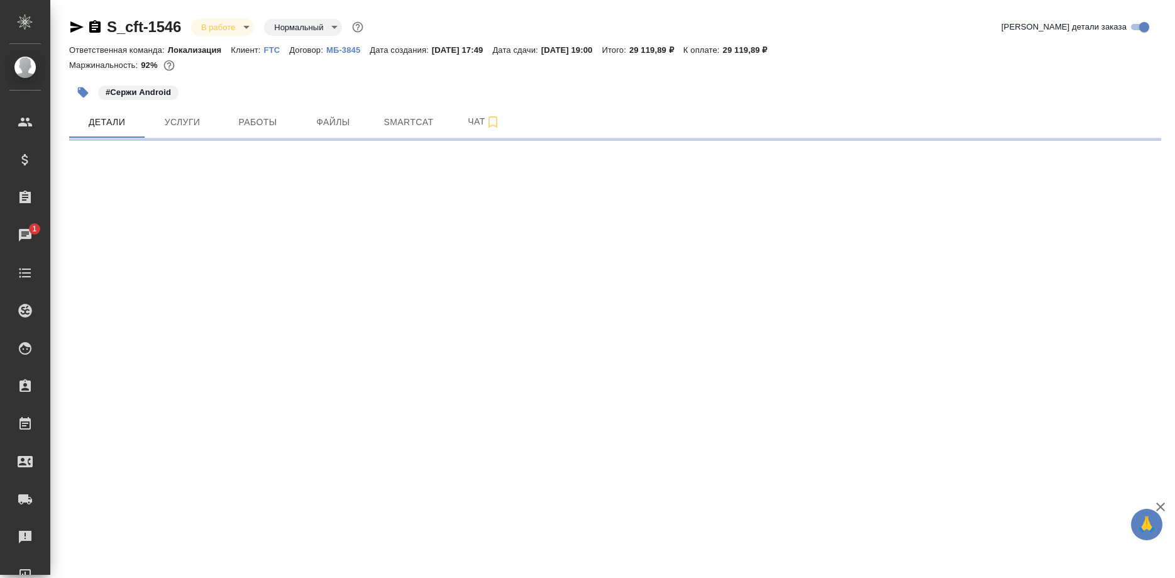
select select "RU"
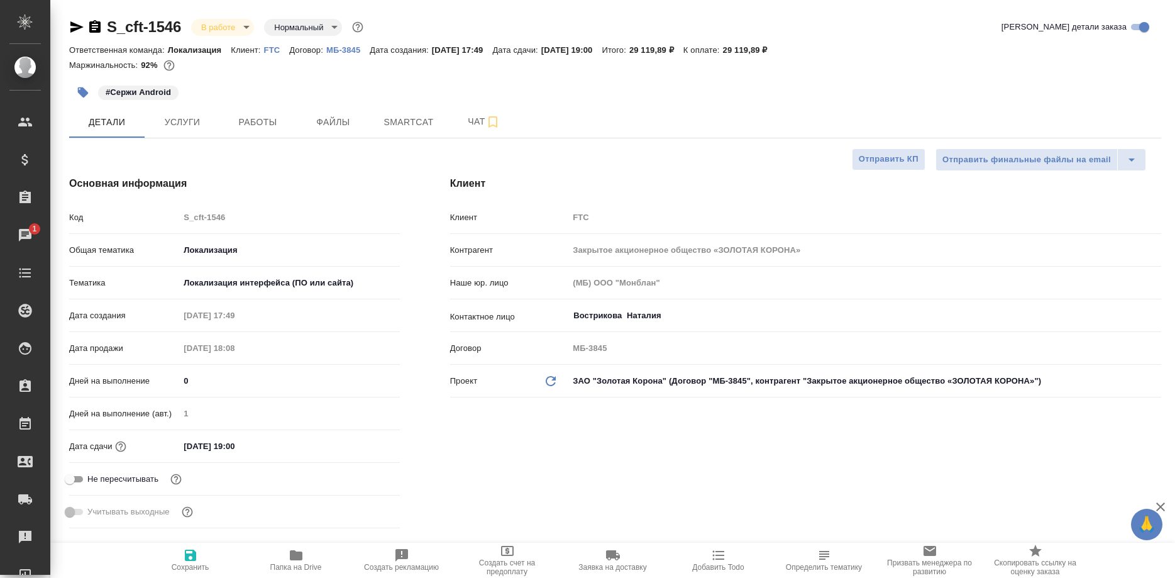
type textarea "x"
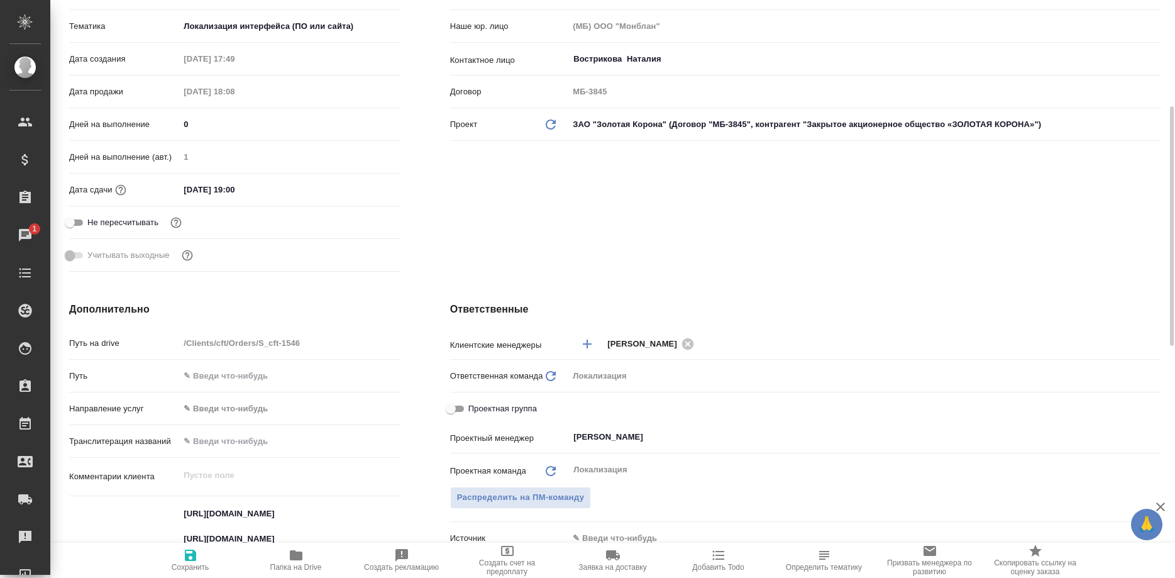
scroll to position [449, 0]
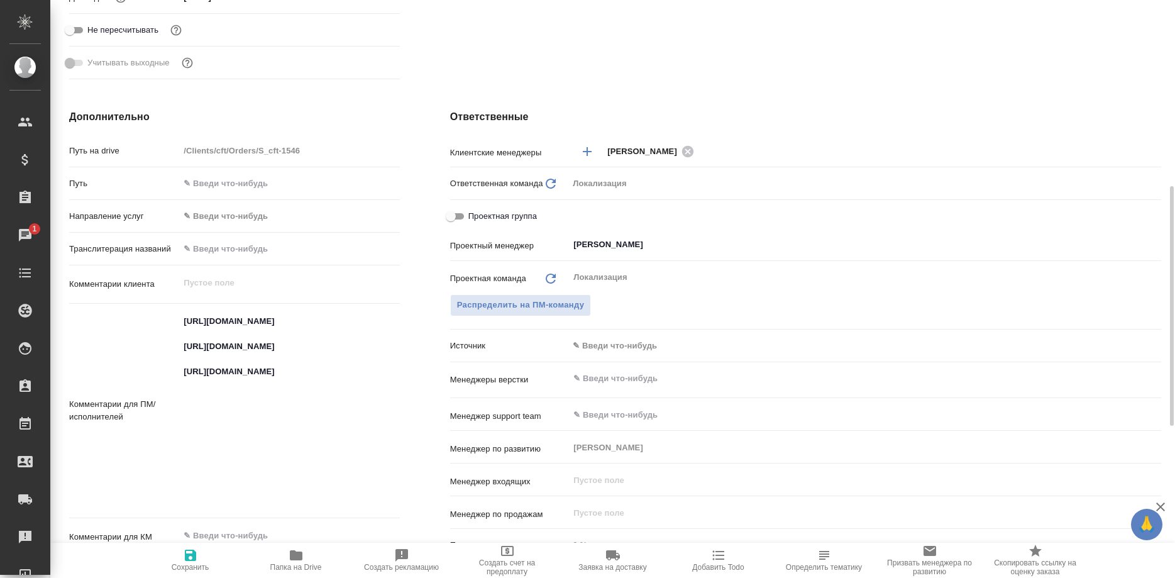
type textarea "x"
drag, startPoint x: 382, startPoint y: 447, endPoint x: 180, endPoint y: 422, distance: 203.4
click at [180, 422] on textarea "[URL][DOMAIN_NAME] [URL][DOMAIN_NAME] [URL][DOMAIN_NAME]" at bounding box center [289, 409] width 219 height 197
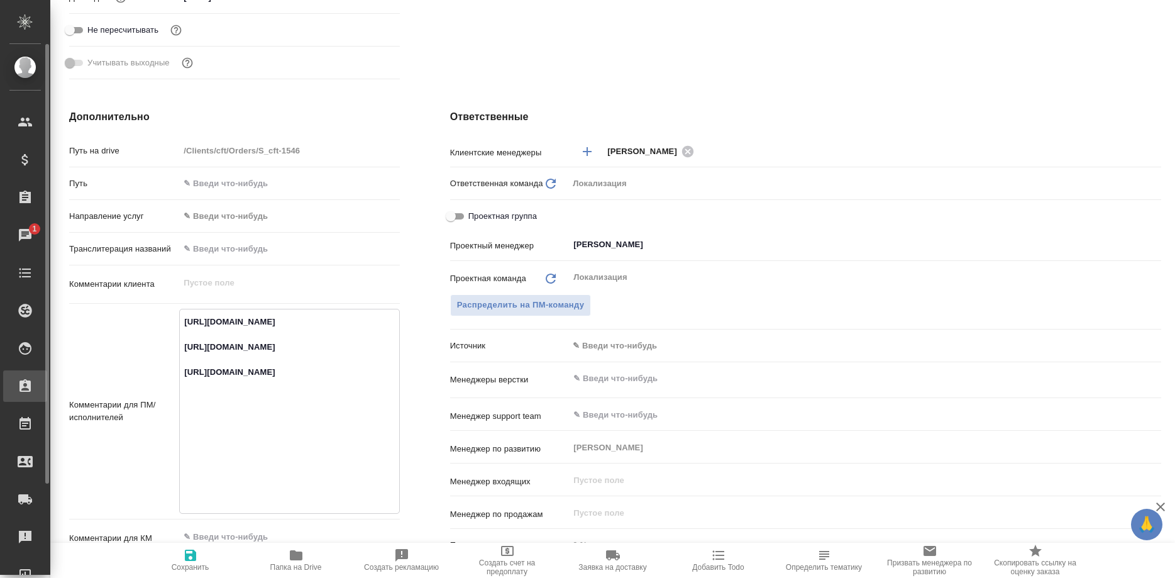
type textarea "x"
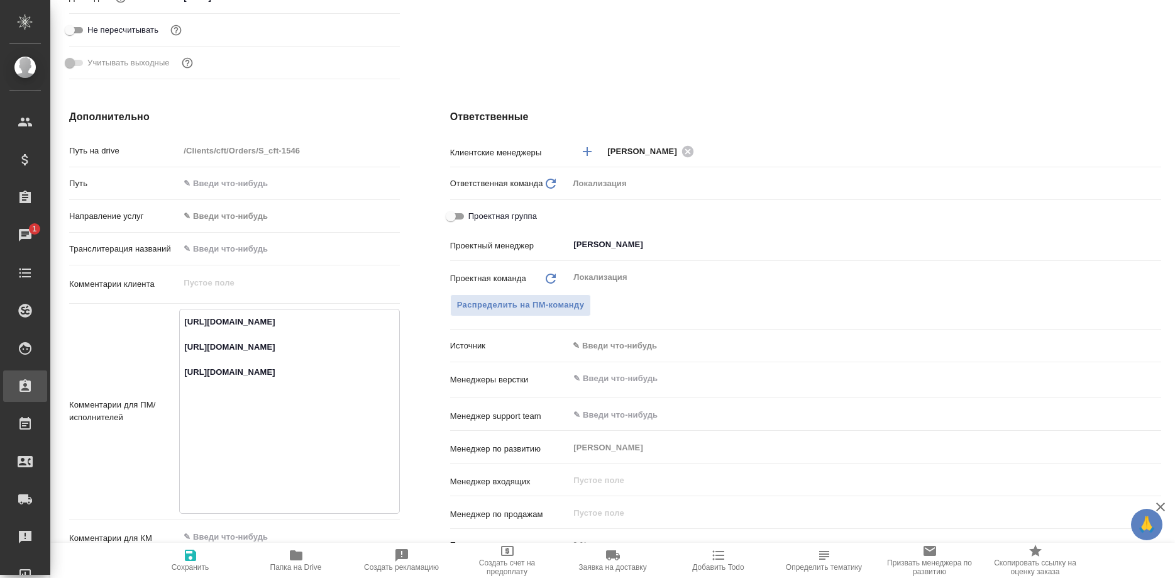
type textarea "x"
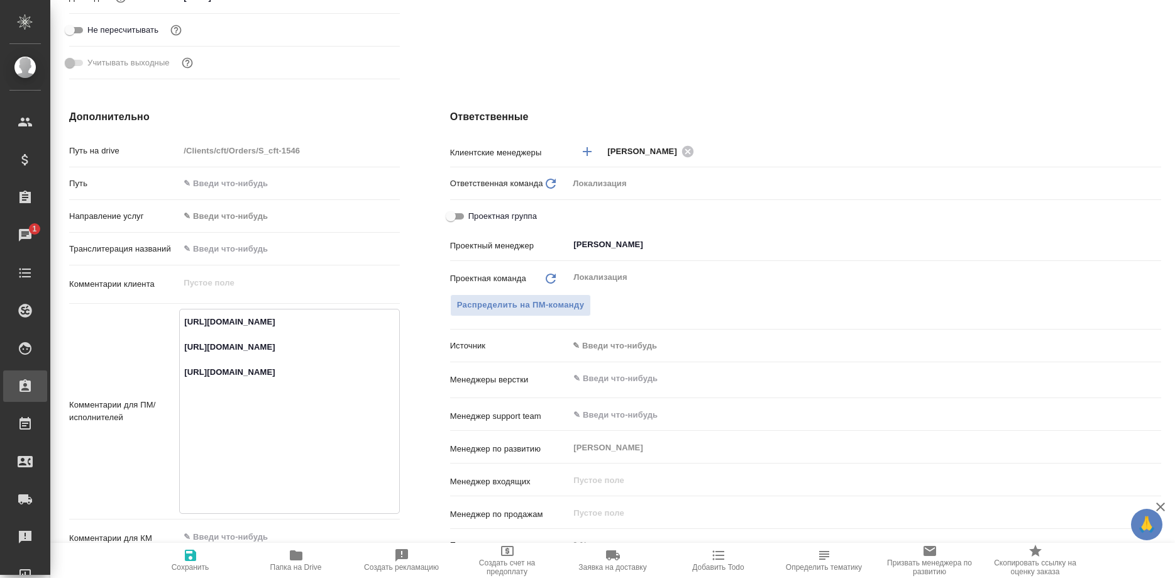
type textarea "x"
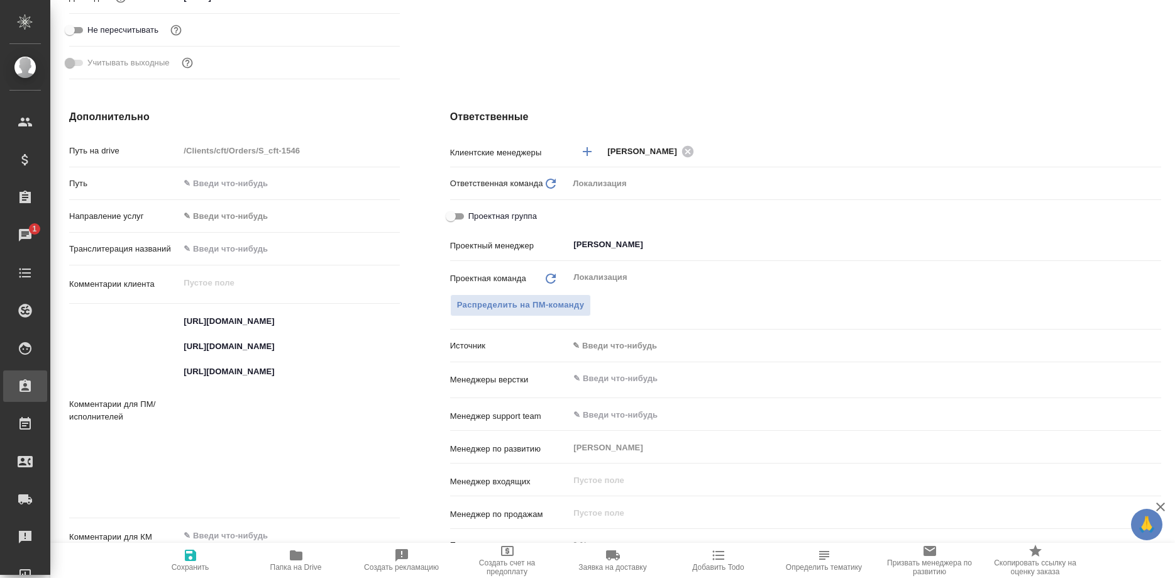
type textarea "x"
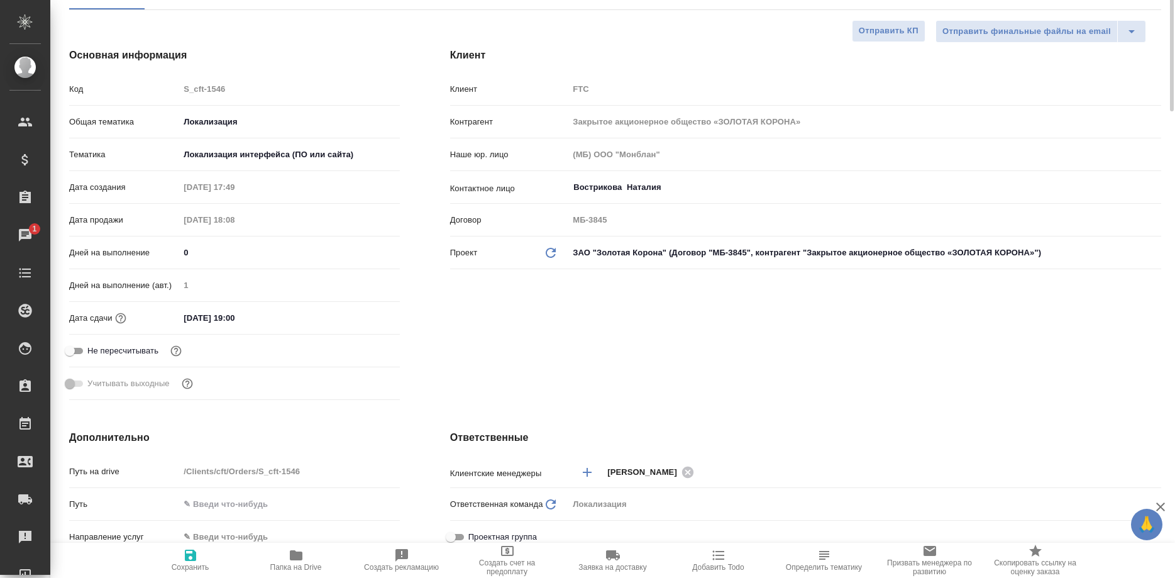
scroll to position [0, 0]
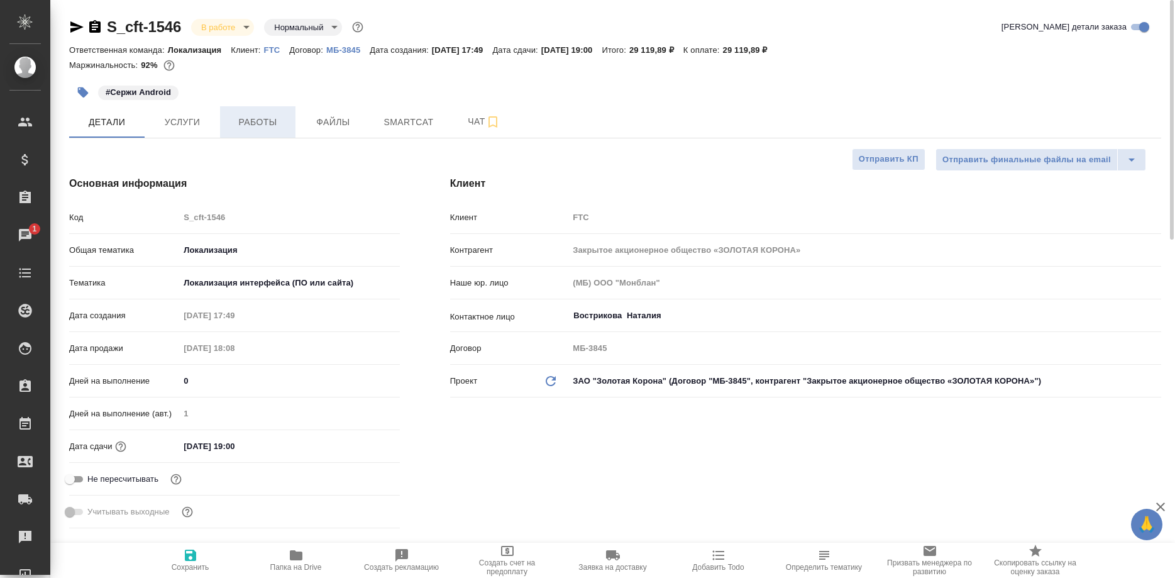
type textarea "x"
click at [250, 123] on span "Работы" at bounding box center [258, 122] width 60 height 16
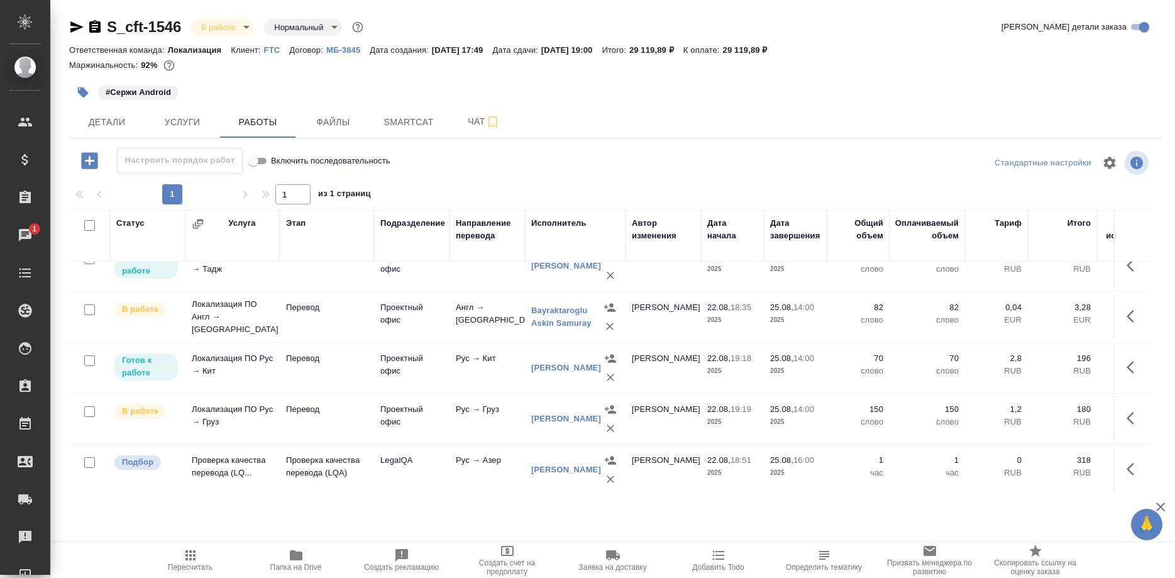
scroll to position [279, 0]
click at [100, 121] on span "Детали" at bounding box center [107, 122] width 60 height 16
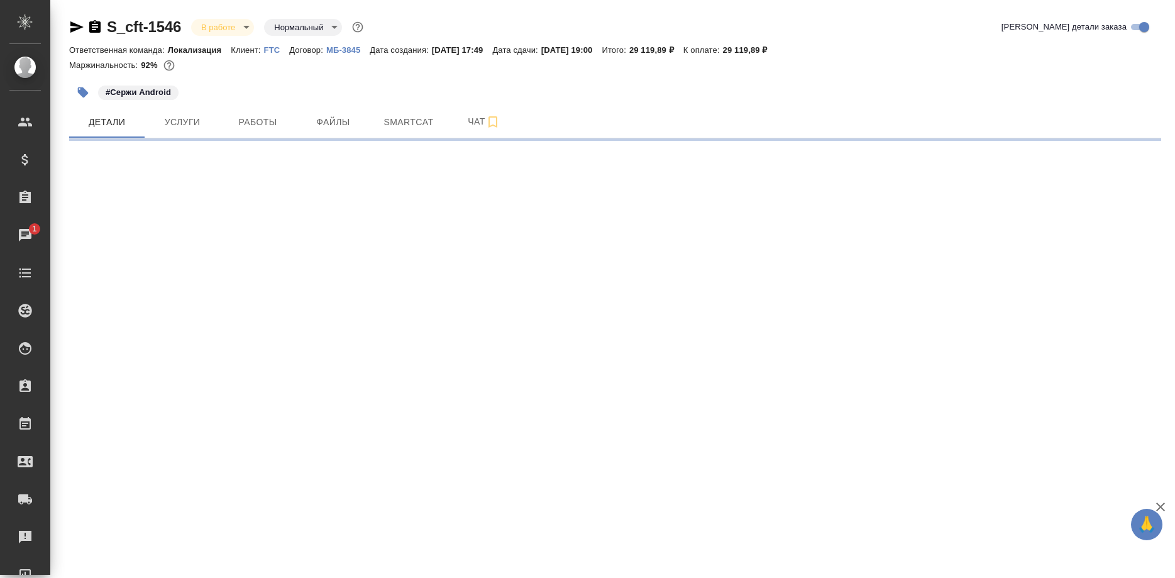
select select "RU"
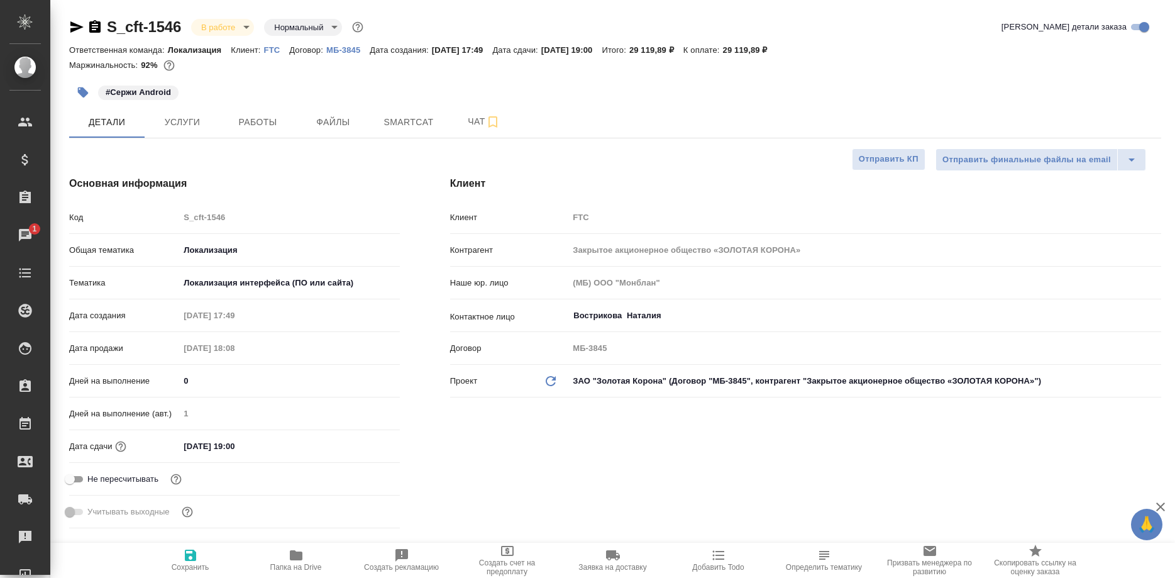
type textarea "x"
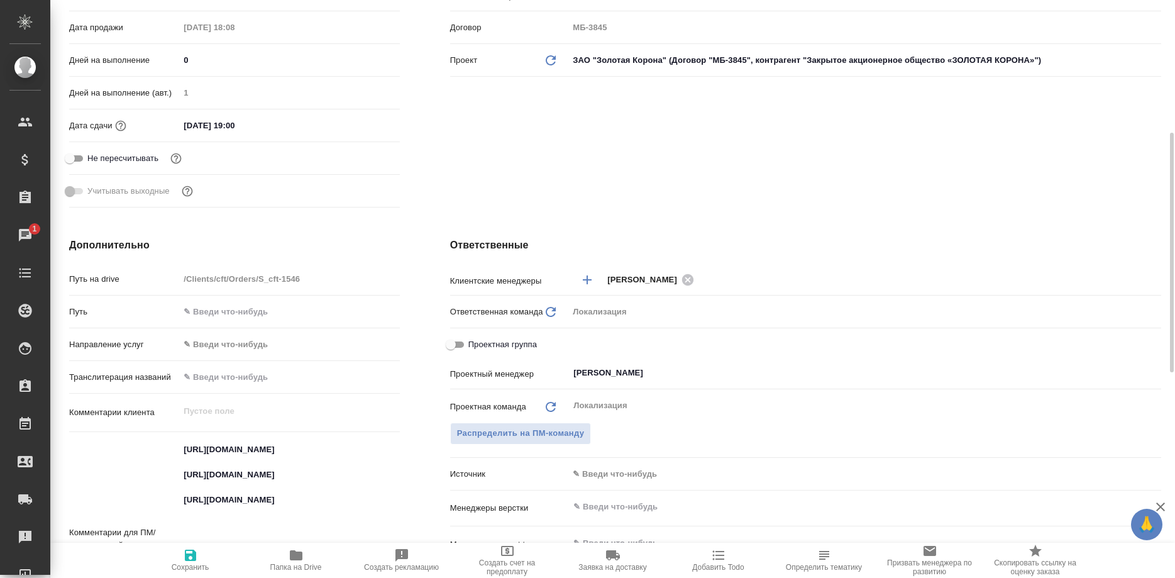
scroll to position [577, 0]
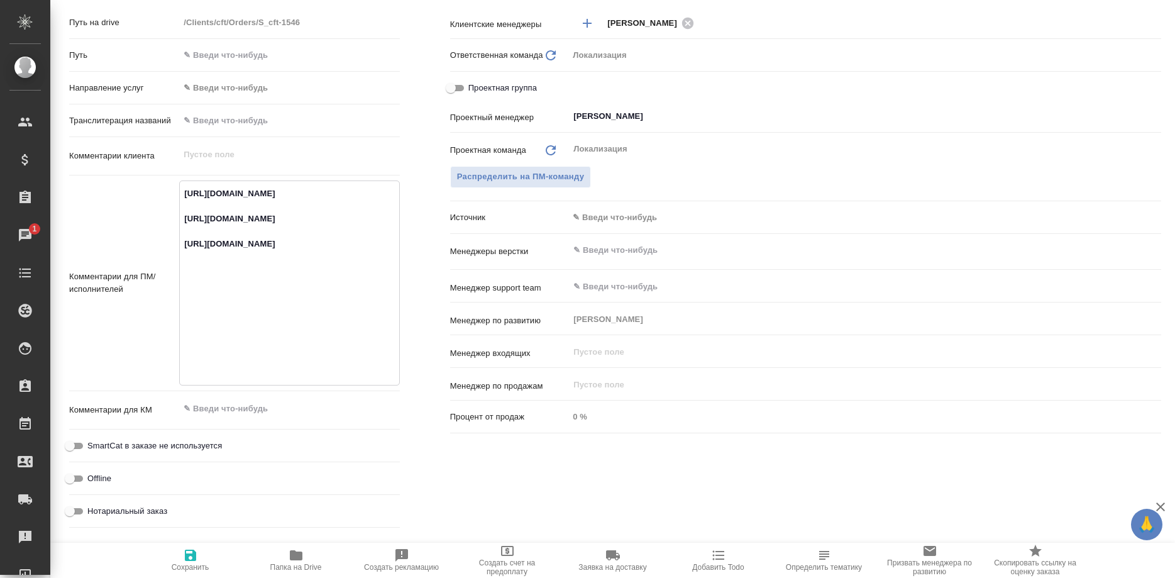
drag, startPoint x: 373, startPoint y: 320, endPoint x: 186, endPoint y: 296, distance: 188.2
click at [186, 296] on textarea "https://smartcat.com/projects/83fbdc97-7f3c-4db6-867b-8ebb96f778bc/files?target…" at bounding box center [289, 281] width 219 height 197
click at [323, 342] on textarea "https://smartcat.com/projects/83fbdc97-7f3c-4db6-867b-8ebb96f778bc/files?target…" at bounding box center [289, 281] width 219 height 197
drag, startPoint x: 380, startPoint y: 317, endPoint x: 181, endPoint y: 294, distance: 200.6
click at [181, 294] on textarea "https://smartcat.com/projects/83fbdc97-7f3c-4db6-867b-8ebb96f778bc/files?target…" at bounding box center [289, 281] width 219 height 197
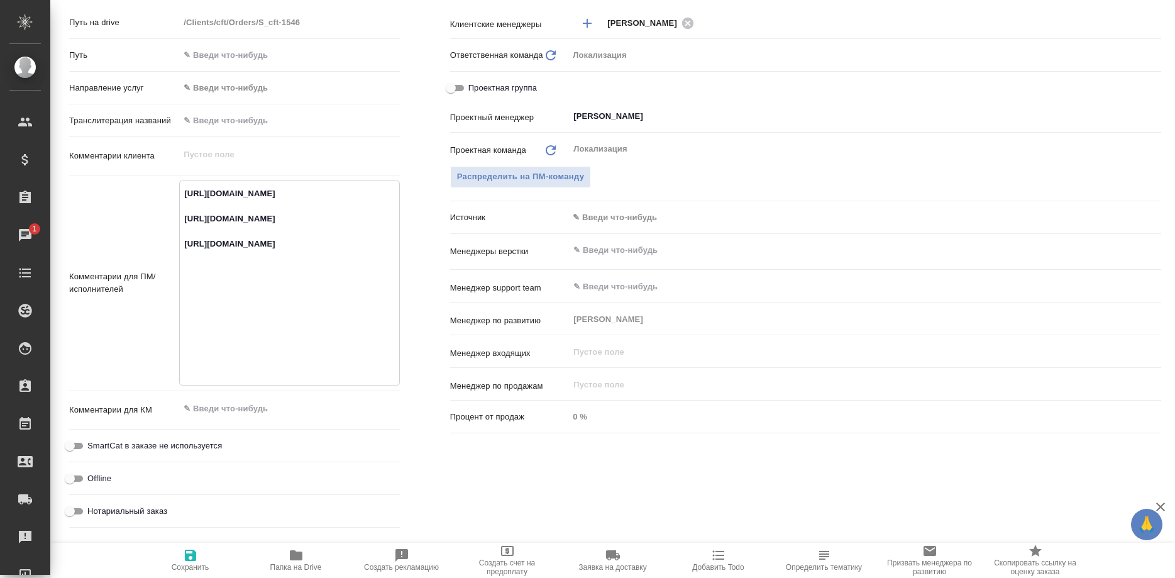
type textarea "x"
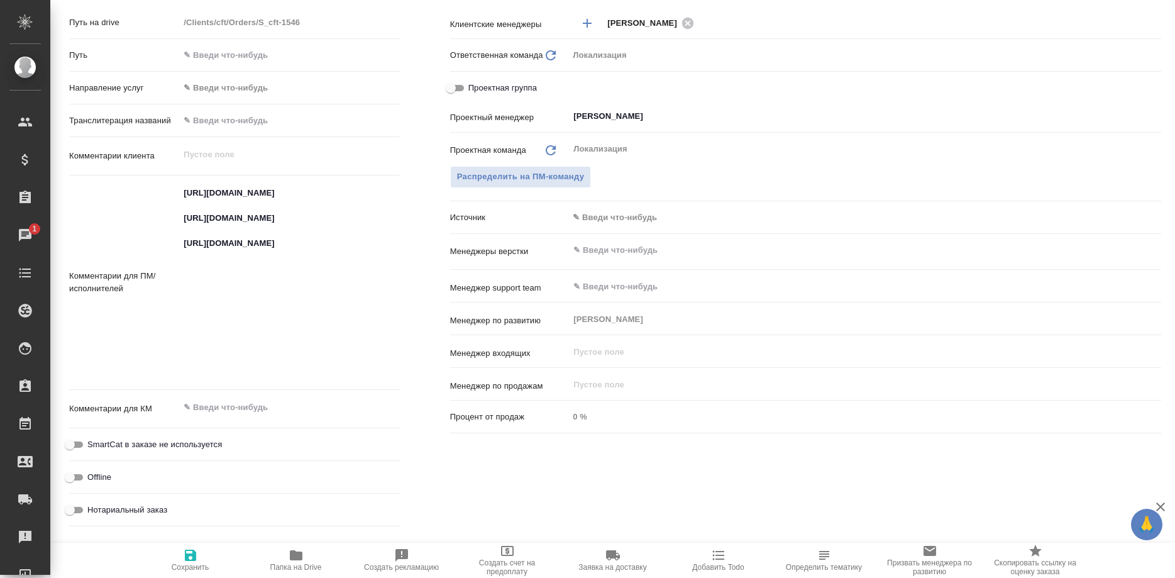
type textarea "x"
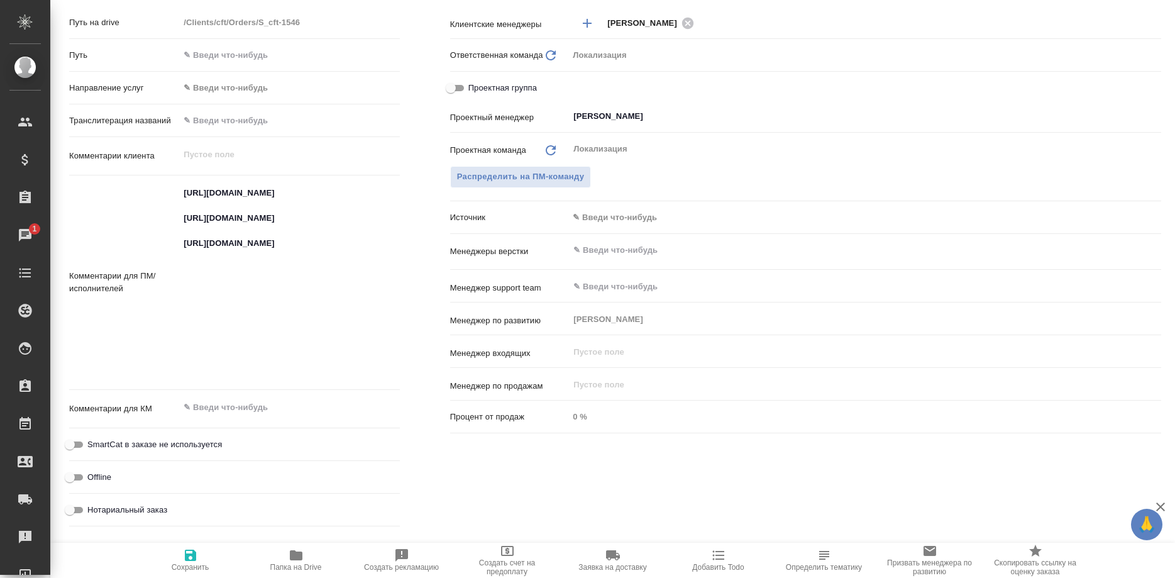
type textarea "x"
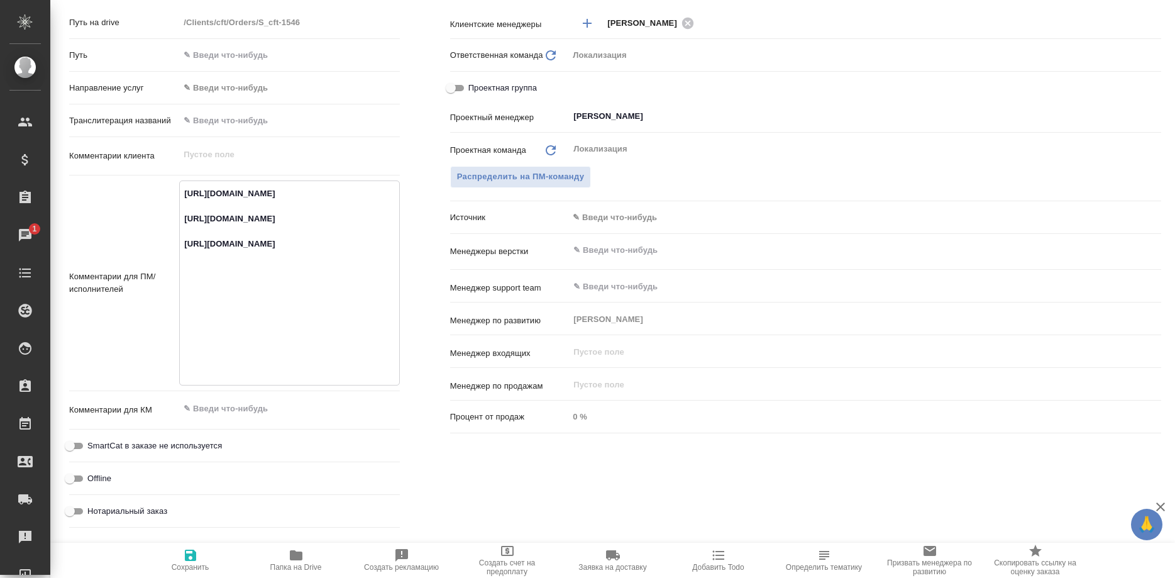
drag, startPoint x: 312, startPoint y: 212, endPoint x: 337, endPoint y: 220, distance: 25.7
click at [316, 213] on textarea "https://smartcat.com/projects/83fbdc97-7f3c-4db6-867b-8ebb96f778bc/files?target…" at bounding box center [289, 281] width 219 height 197
click at [338, 220] on textarea "https://smartcat.com/projects/83fbdc97-7f3c-4db6-867b-8ebb96f778bc/files?target…" at bounding box center [289, 281] width 219 height 197
drag, startPoint x: 331, startPoint y: 219, endPoint x: 170, endPoint y: 190, distance: 163.0
click at [180, 190] on textarea "https://smartcat.com/projects/83fbdc97-7f3c-4db6-867b-8ebb96f778bc/files?target…" at bounding box center [289, 281] width 219 height 197
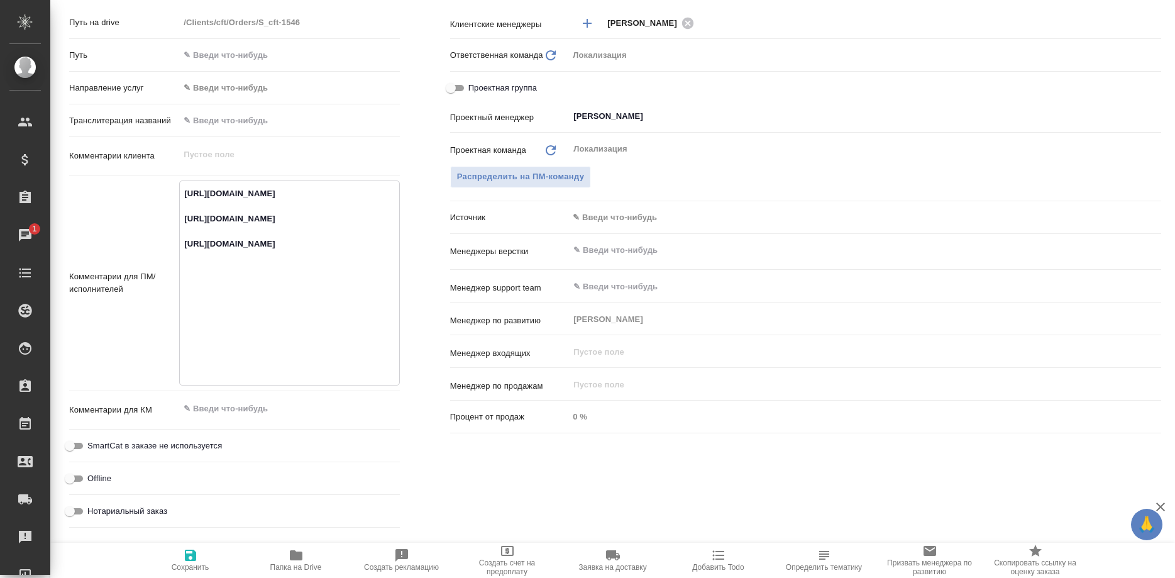
type textarea "x"
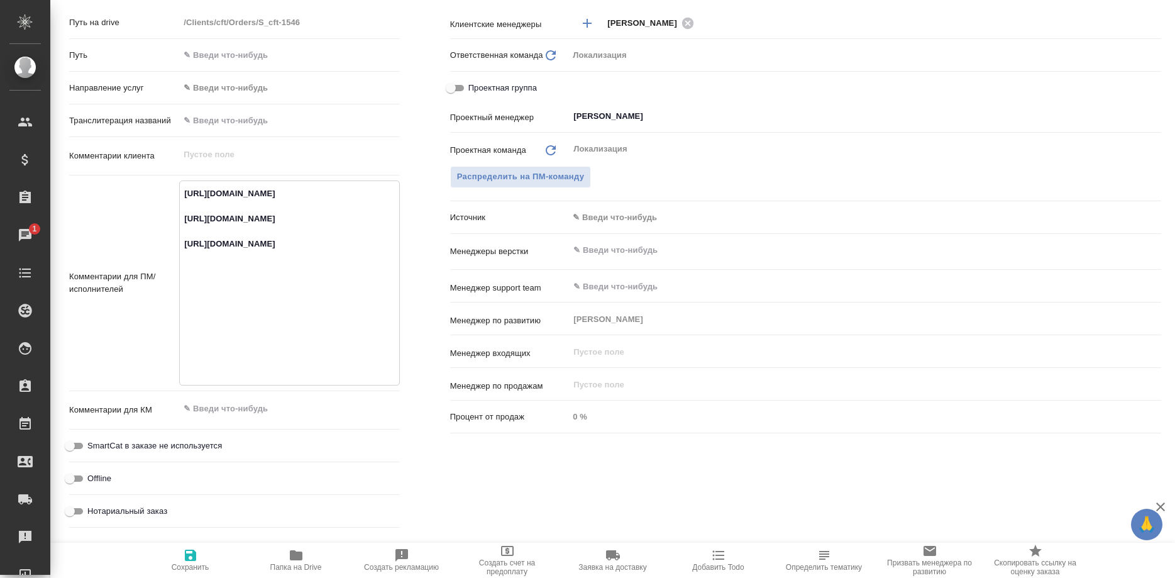
type textarea "x"
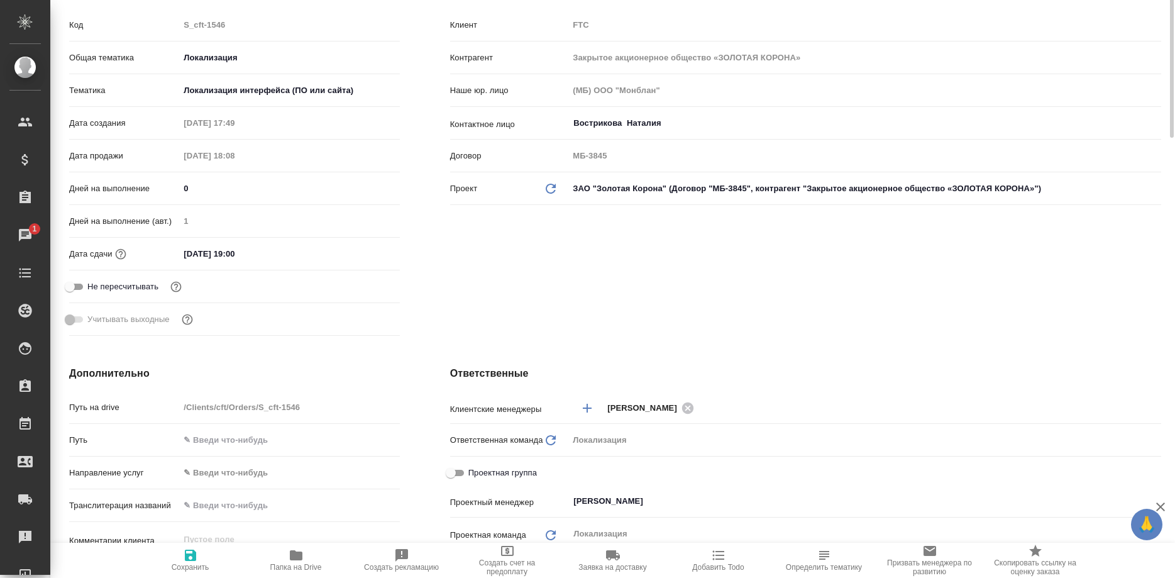
scroll to position [0, 0]
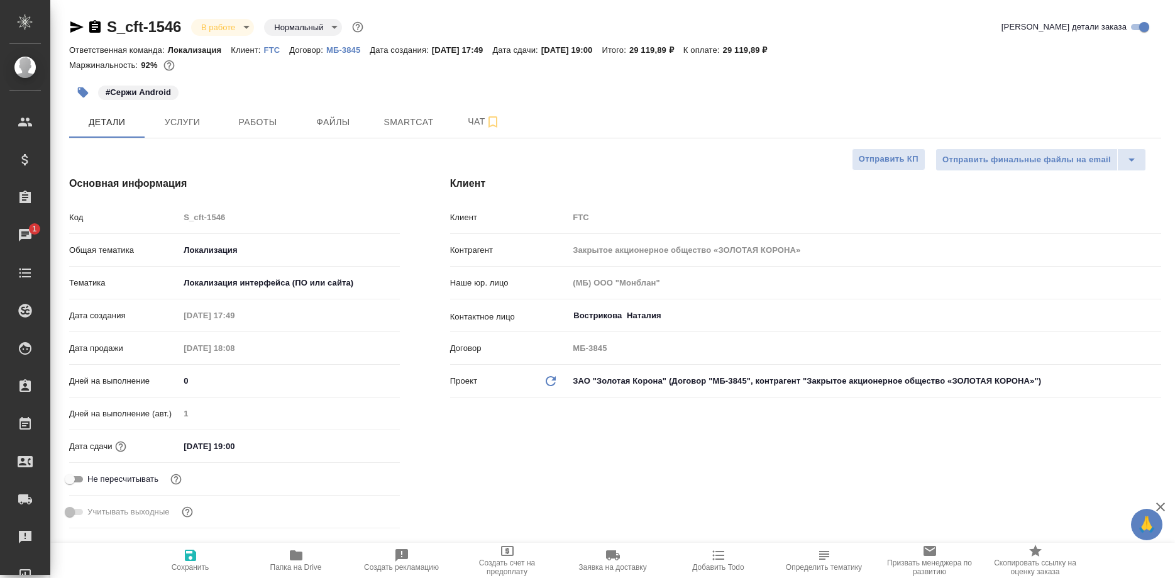
type textarea "x"
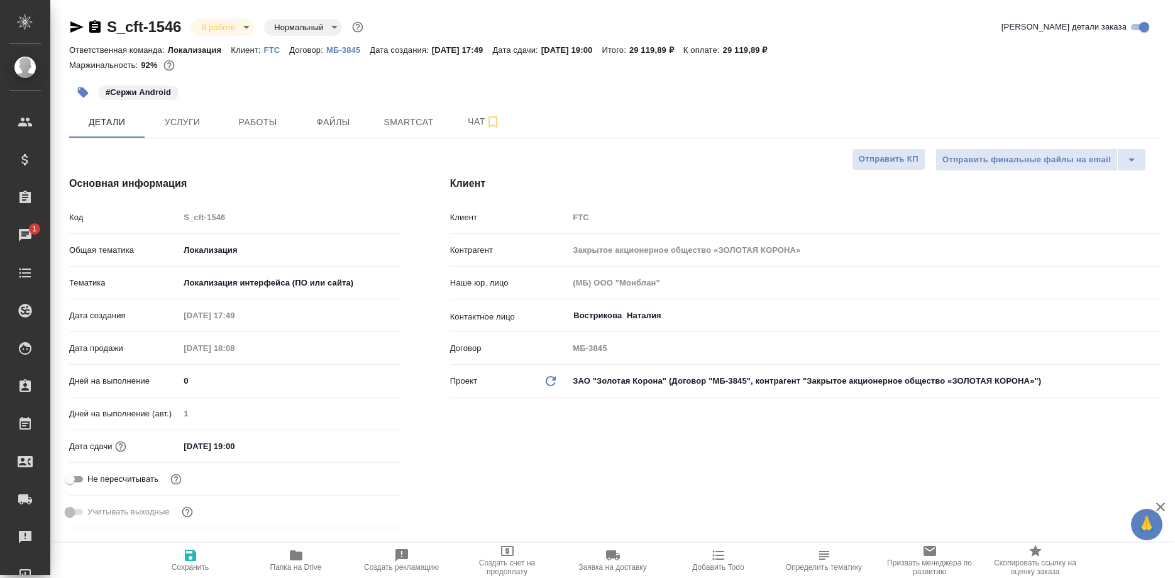
type textarea "x"
click at [257, 120] on span "Работы" at bounding box center [258, 122] width 60 height 16
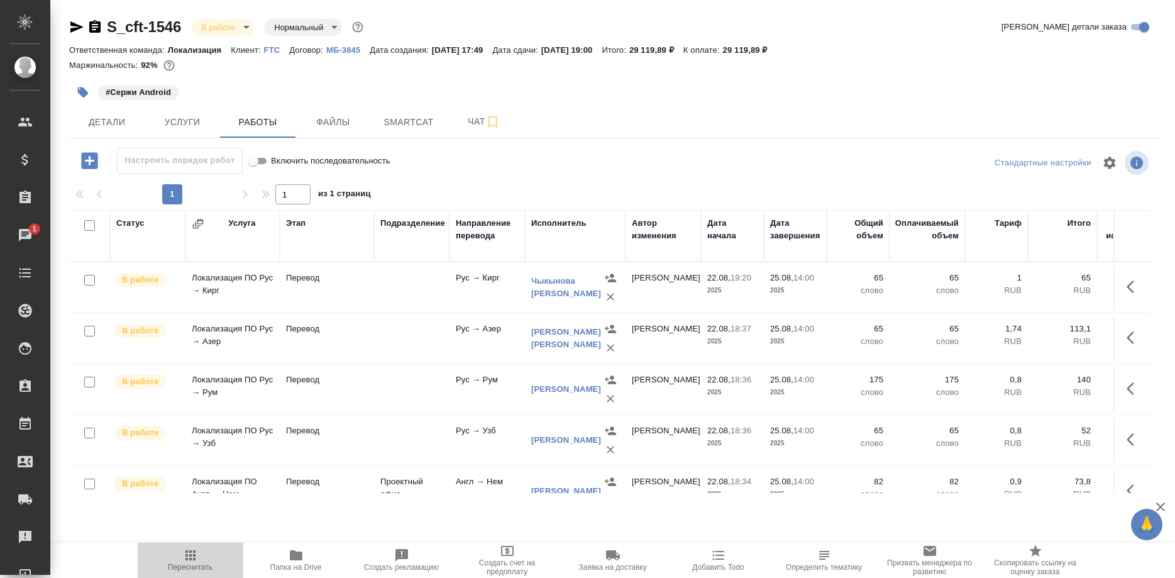
click at [184, 563] on span "Пересчитать" at bounding box center [190, 567] width 45 height 9
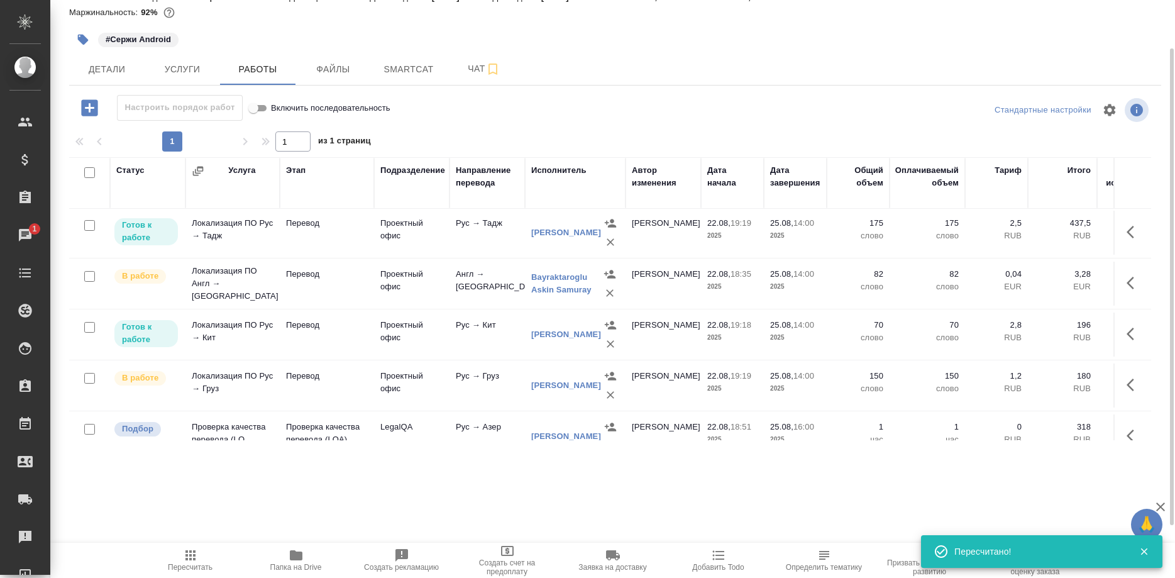
scroll to position [279, 0]
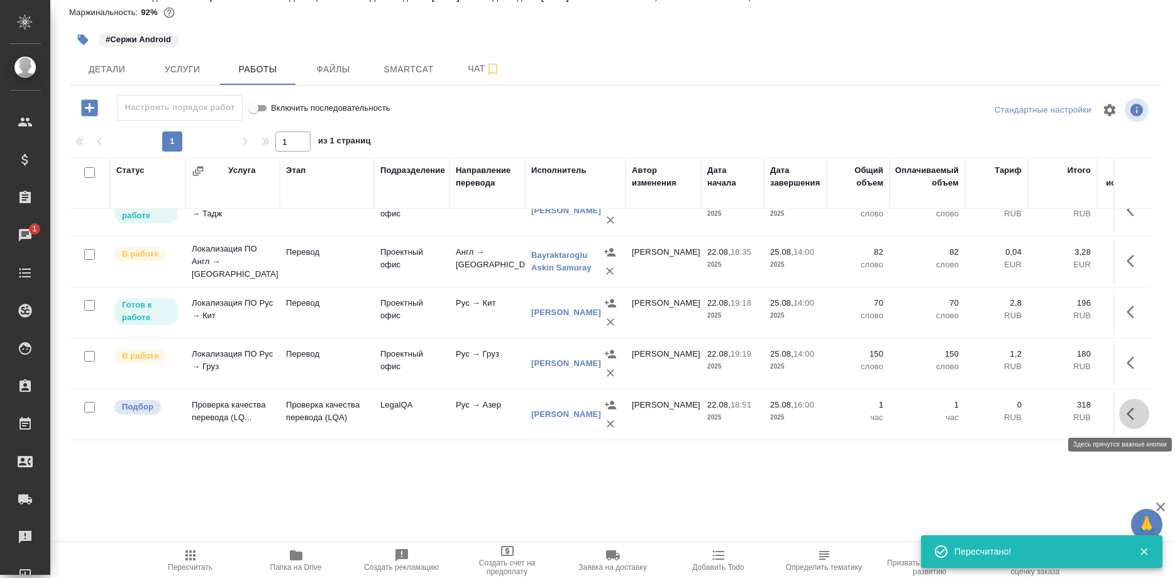
click at [1132, 414] on icon "button" at bounding box center [1134, 413] width 15 height 15
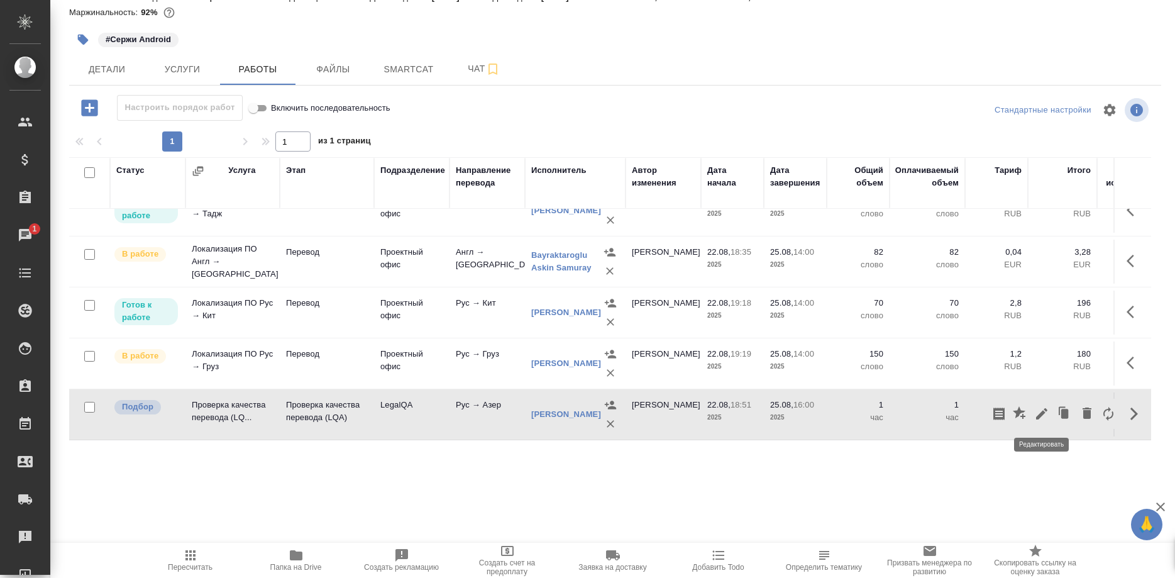
click at [1042, 416] on icon "button" at bounding box center [1041, 413] width 11 height 11
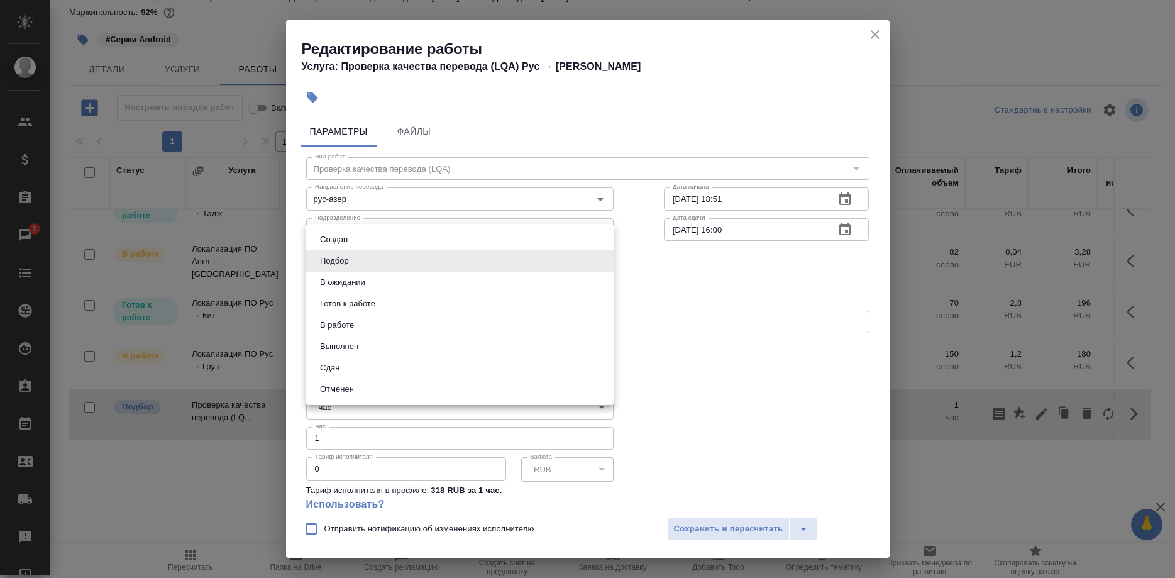
click at [493, 262] on body "🙏 .cls-1 fill:#fff; AWATERA Shirina Sabina Клиенты Спецификации Заказы 1 Чаты T…" at bounding box center [587, 289] width 1175 height 578
click at [349, 364] on li "Сдан" at bounding box center [459, 367] width 307 height 21
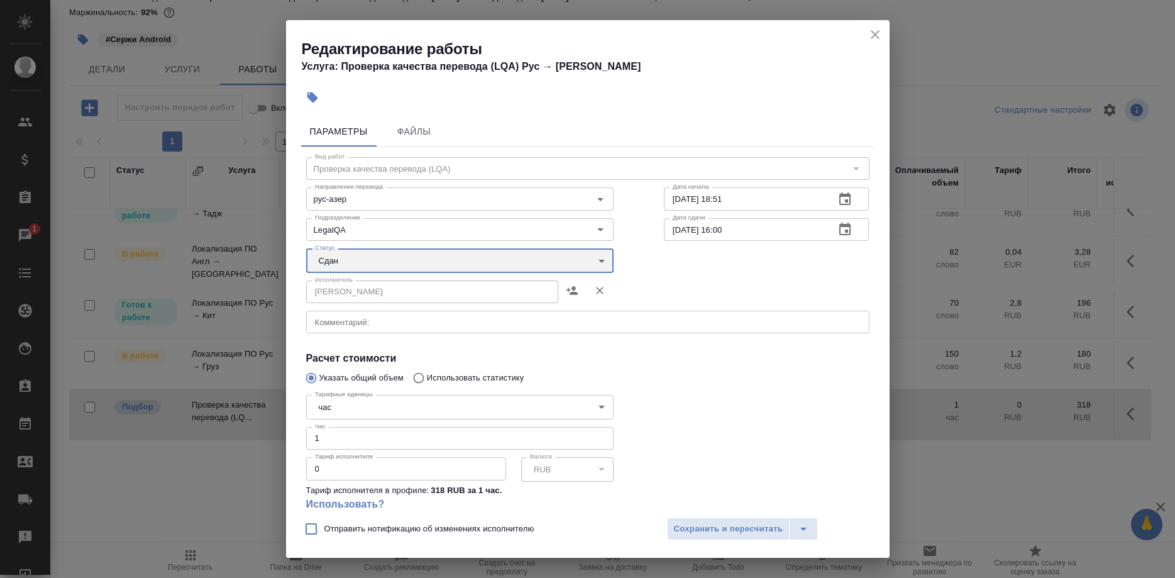
type input "closed"
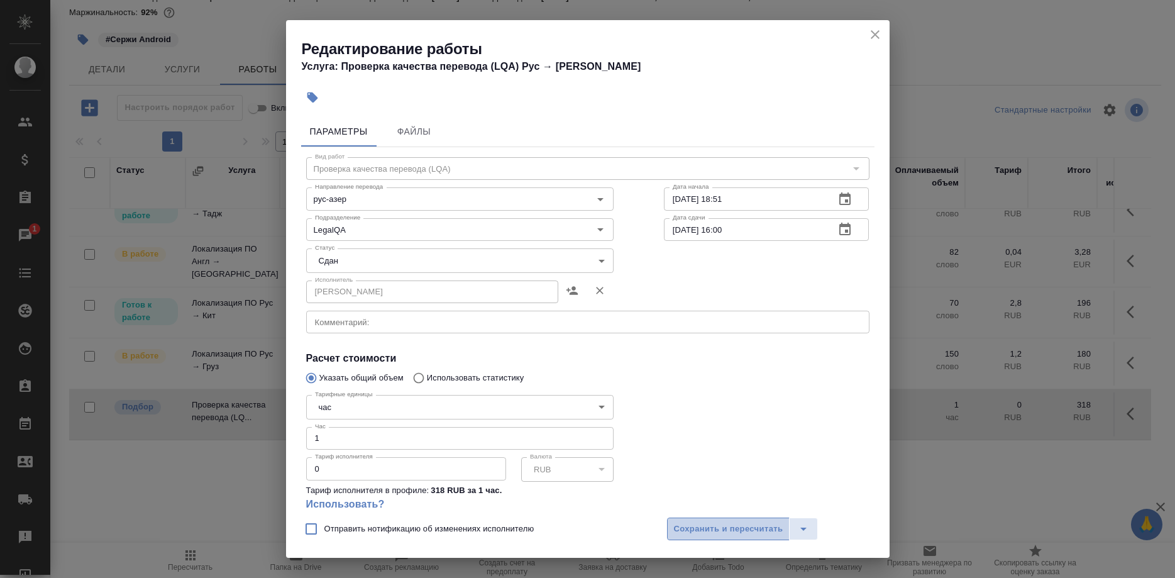
click at [688, 526] on span "Сохранить и пересчитать" at bounding box center [728, 529] width 109 height 14
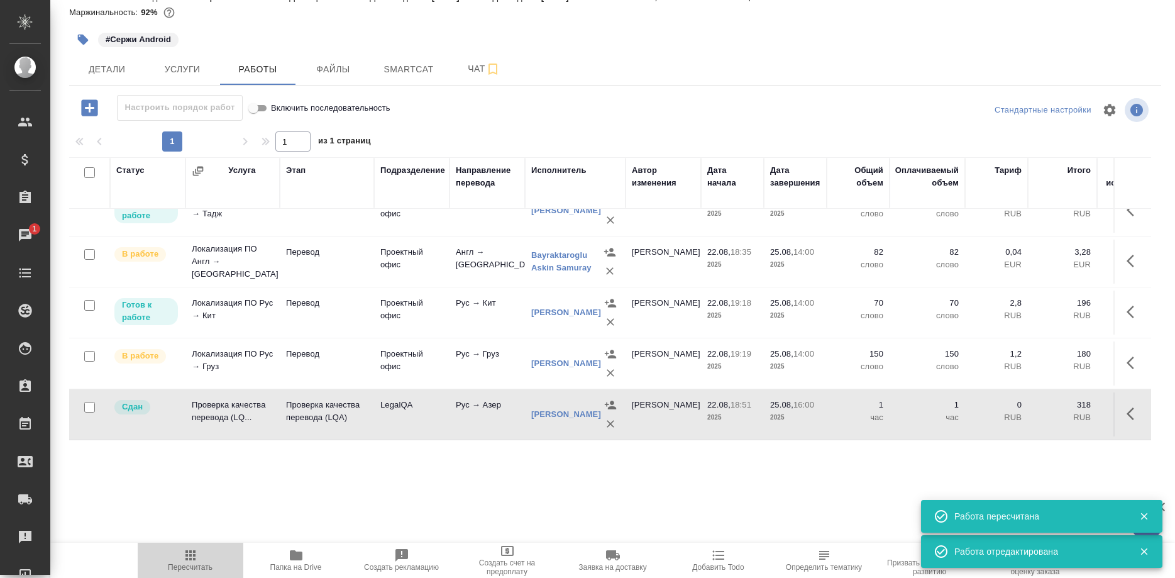
click at [189, 554] on icon "button" at bounding box center [190, 555] width 15 height 15
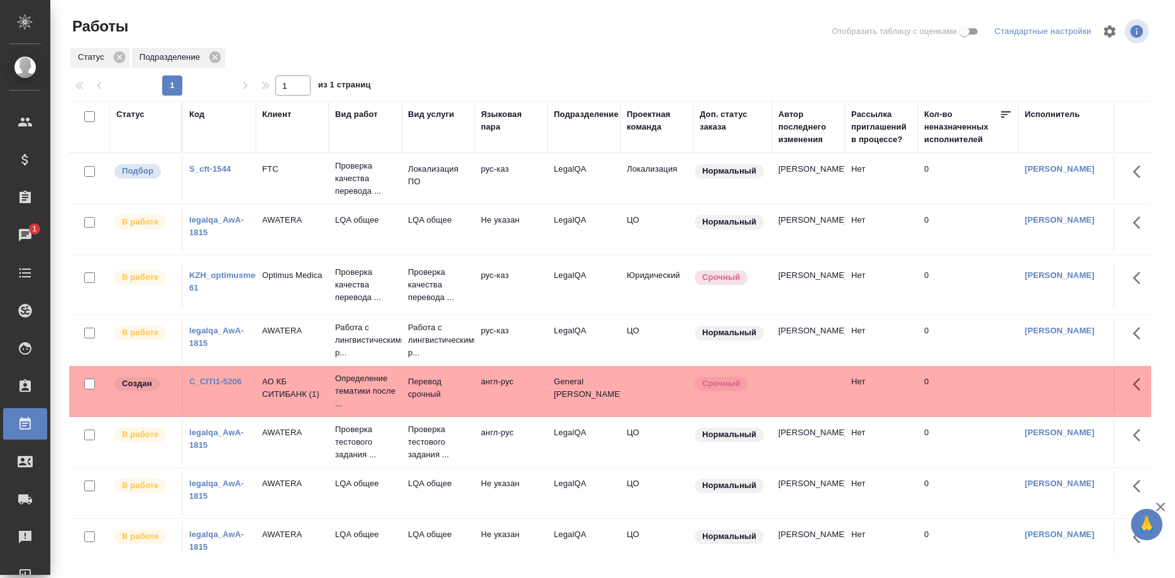
click at [199, 276] on link "KZH_optimusmedica-61" at bounding box center [232, 281] width 86 height 22
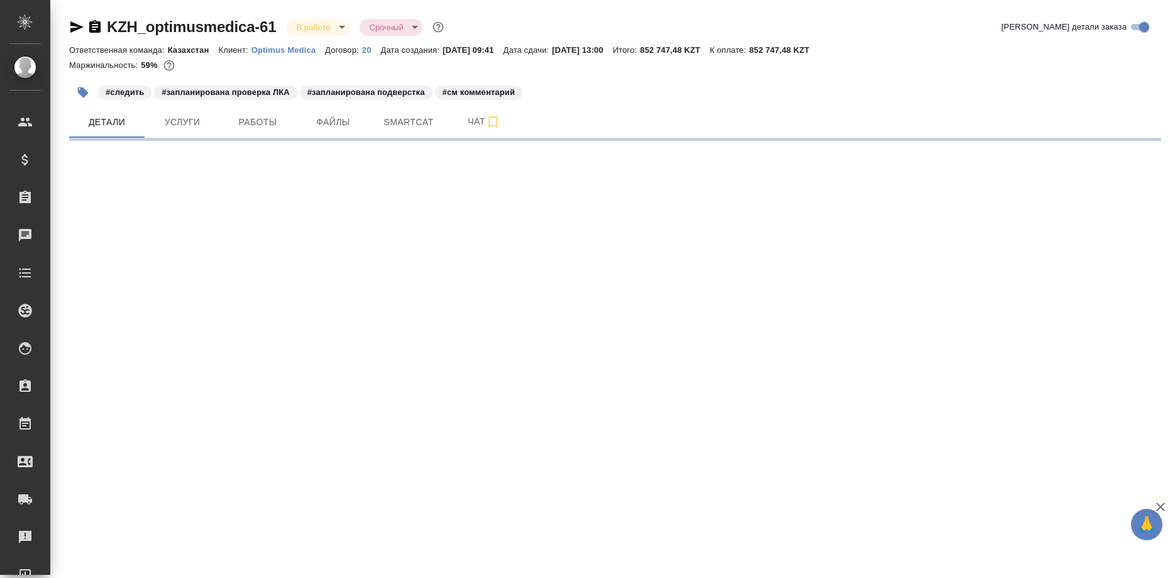
select select "RU"
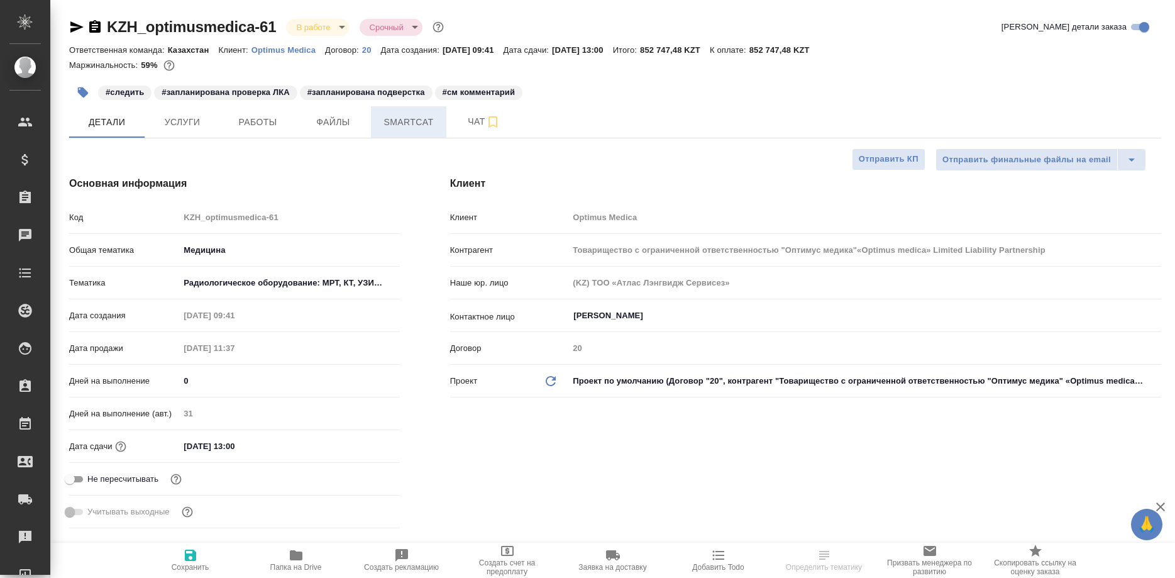
type textarea "x"
click at [386, 124] on span "Smartcat" at bounding box center [408, 122] width 60 height 16
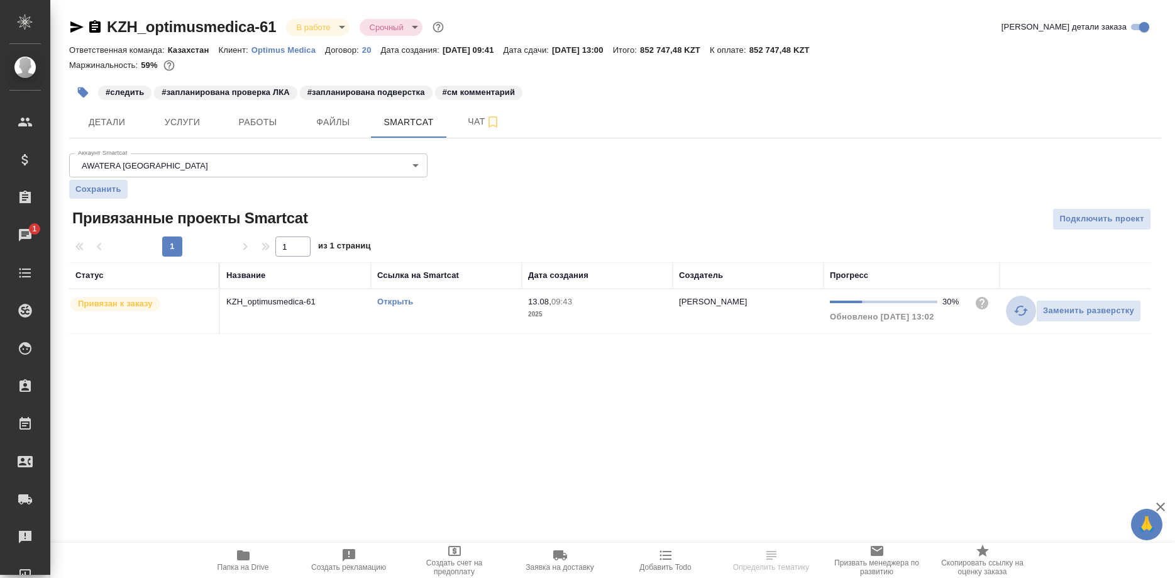
click at [1015, 313] on icon "button" at bounding box center [1020, 310] width 15 height 15
